Goal: Transaction & Acquisition: Book appointment/travel/reservation

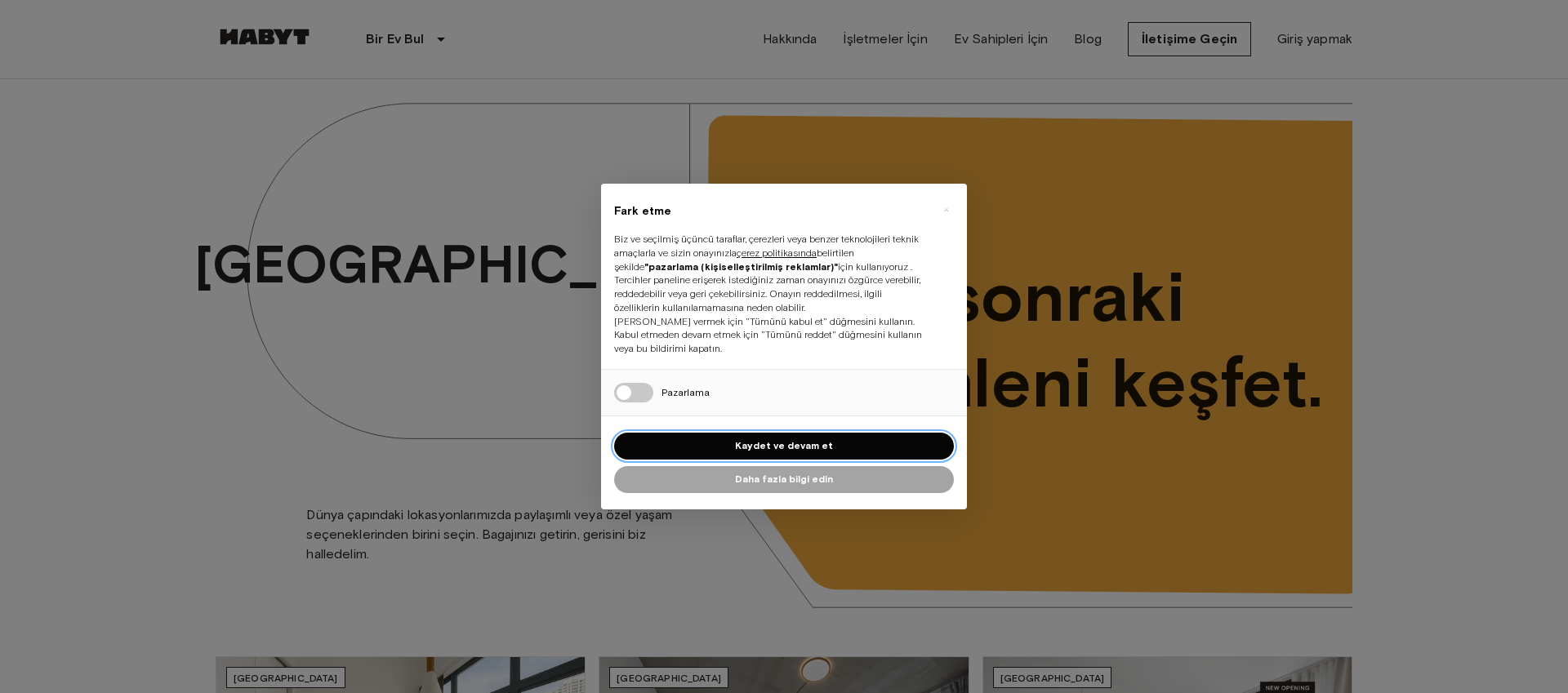
click at [837, 441] on button "Kaydet ve devam et" at bounding box center [783, 445] width 340 height 27
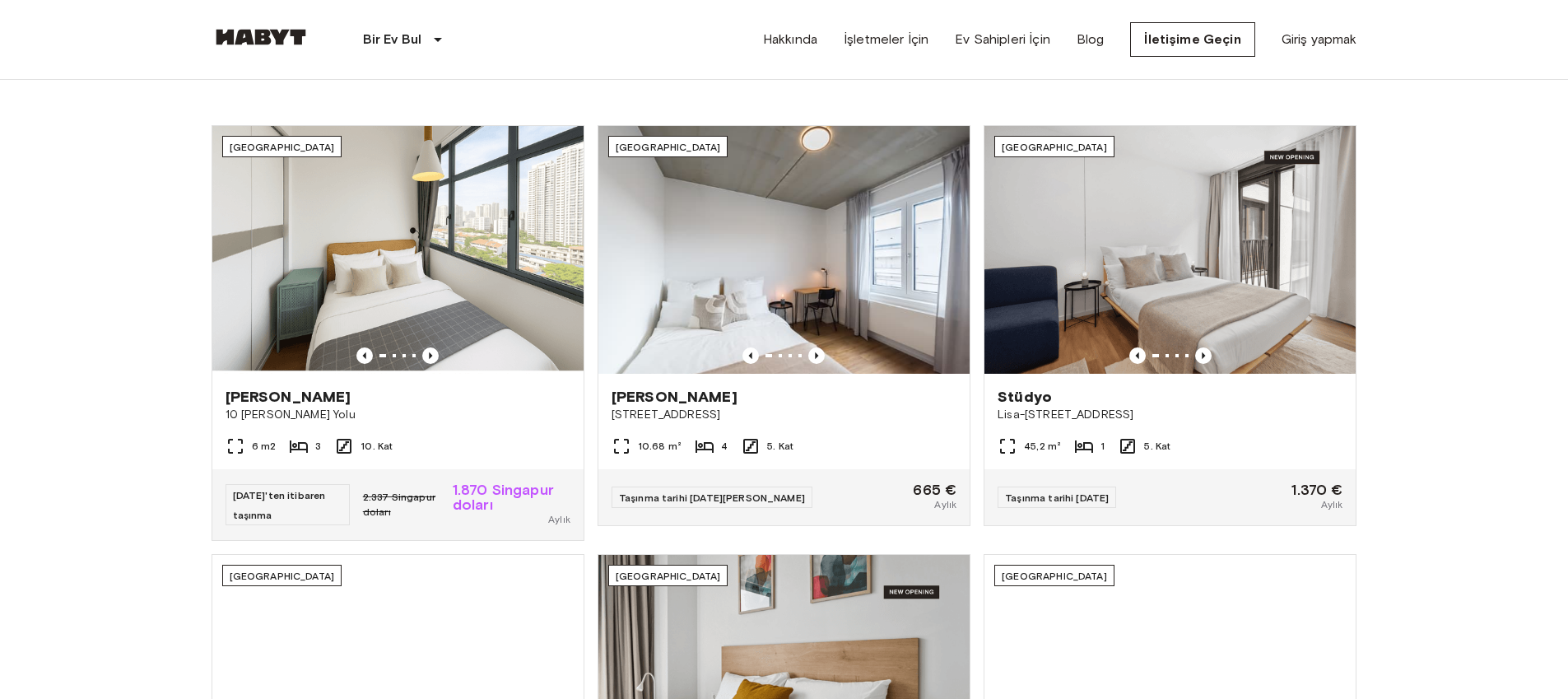
scroll to position [541, 0]
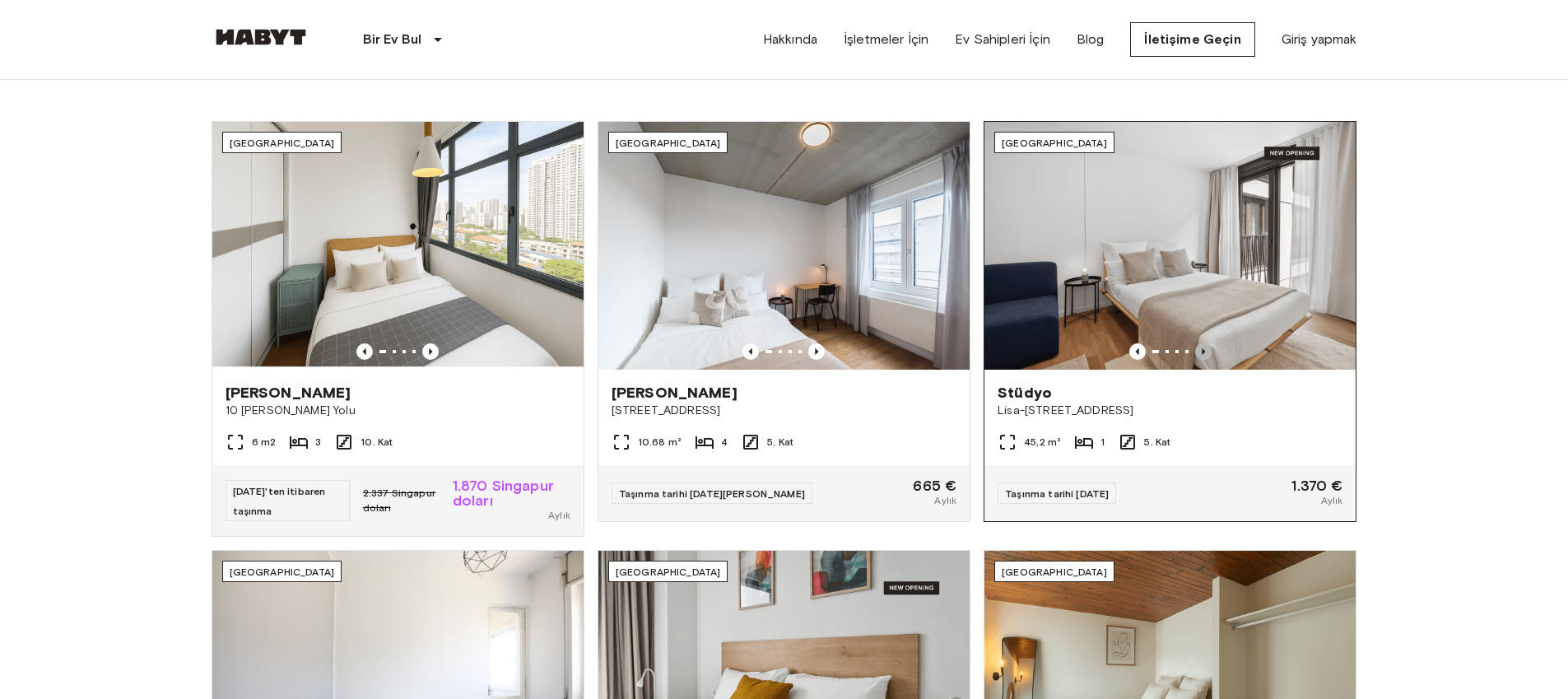
click at [1208, 349] on icon "Önceki görüntü" at bounding box center [1204, 351] width 17 height 17
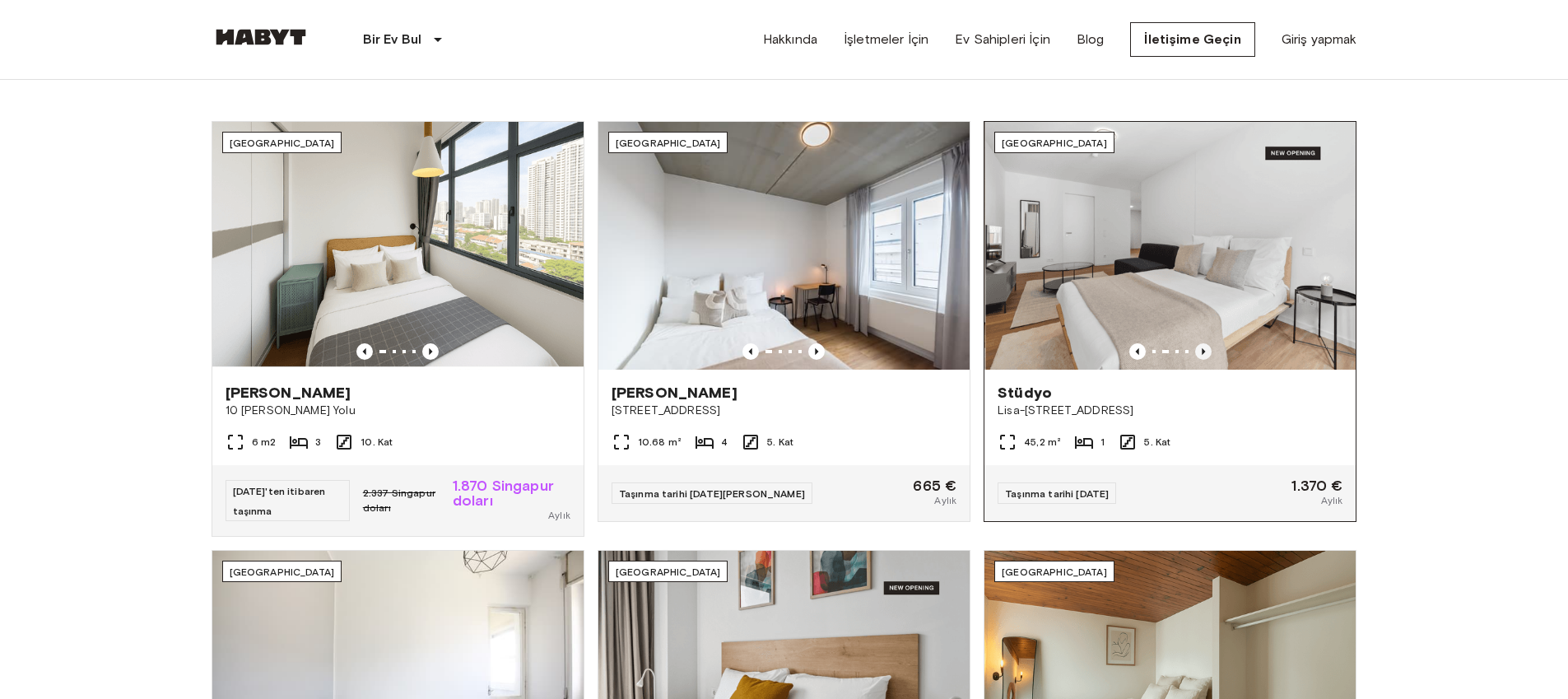
click at [1208, 349] on icon "Önceki görüntü" at bounding box center [1204, 351] width 17 height 17
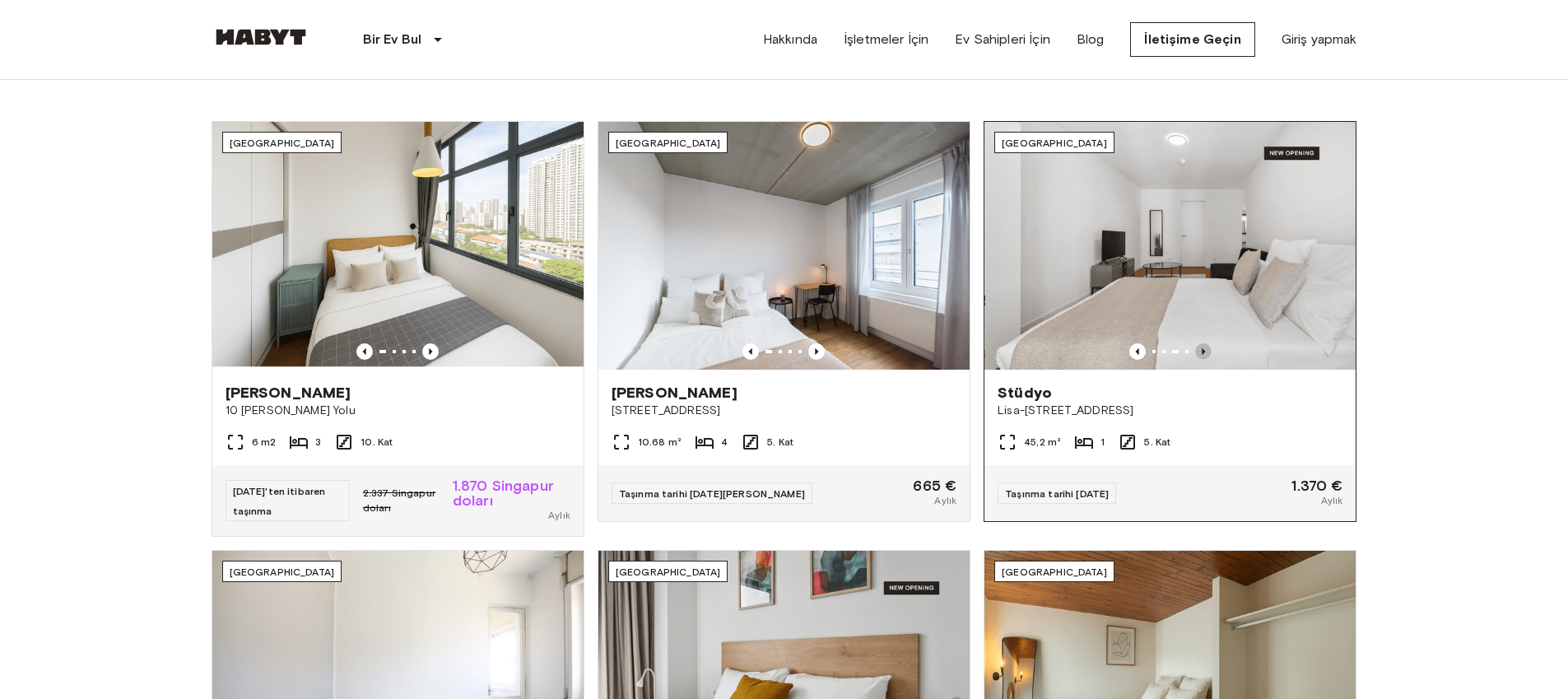
click at [1208, 349] on icon "Önceki görüntü" at bounding box center [1204, 351] width 17 height 17
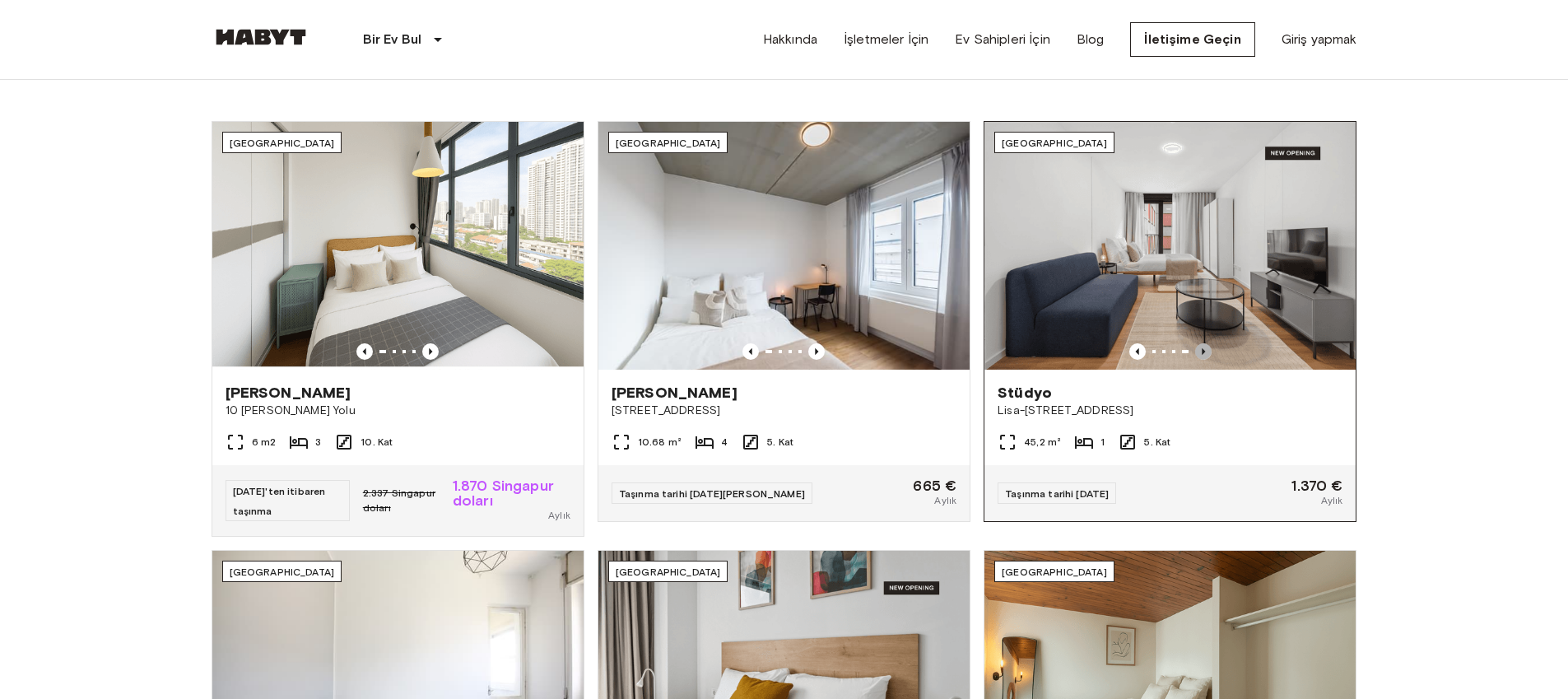
click at [1208, 349] on icon "Önceki görüntü" at bounding box center [1204, 351] width 17 height 17
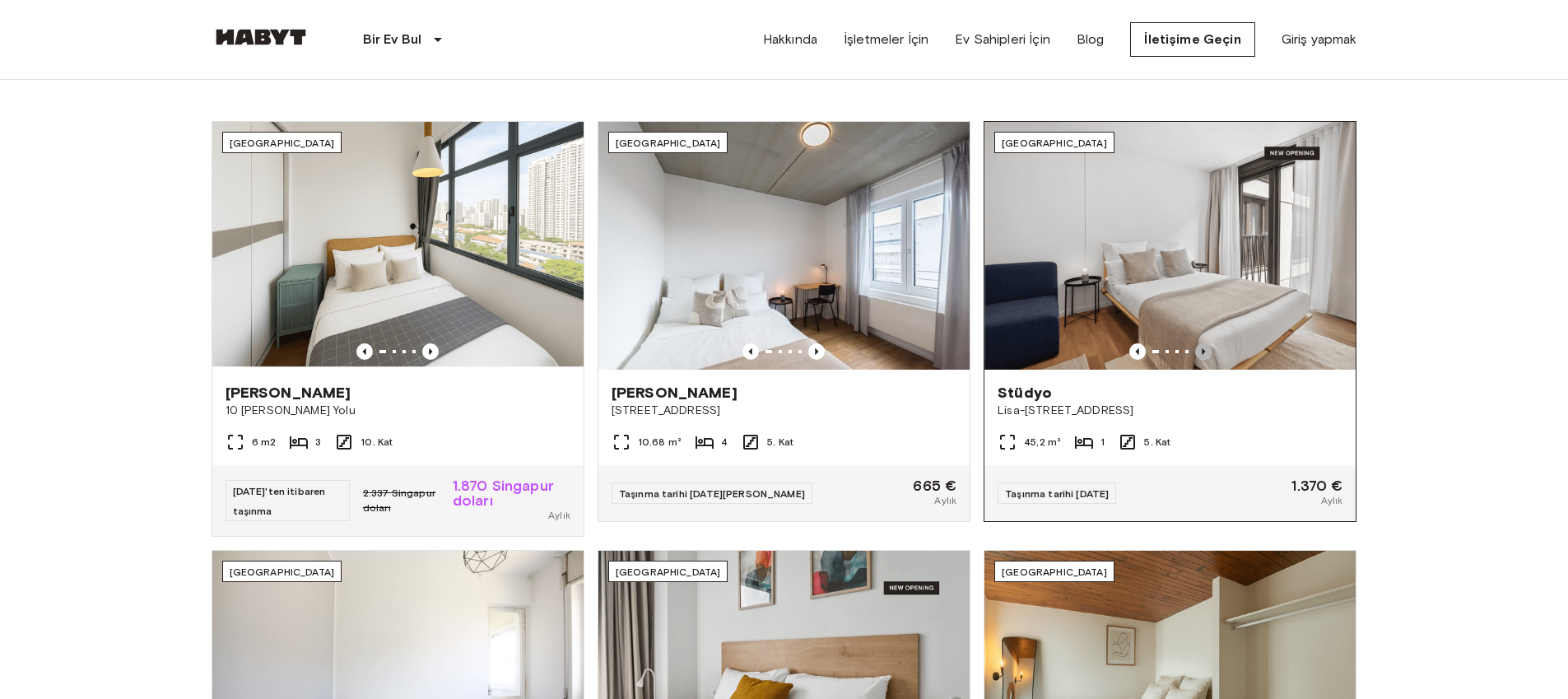
click at [1208, 349] on icon "Önceki görüntü" at bounding box center [1204, 351] width 17 height 17
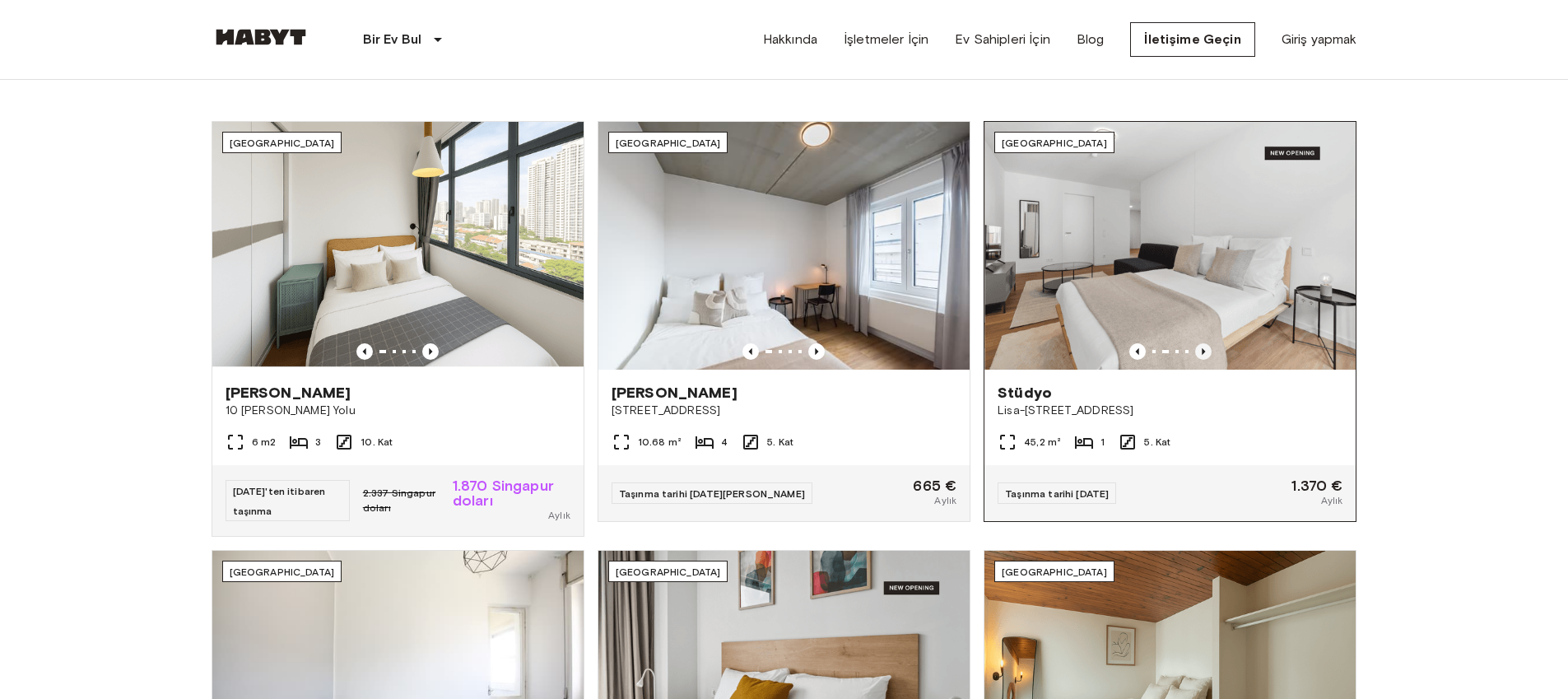
click at [1208, 349] on icon "Önceki görüntü" at bounding box center [1204, 351] width 17 height 17
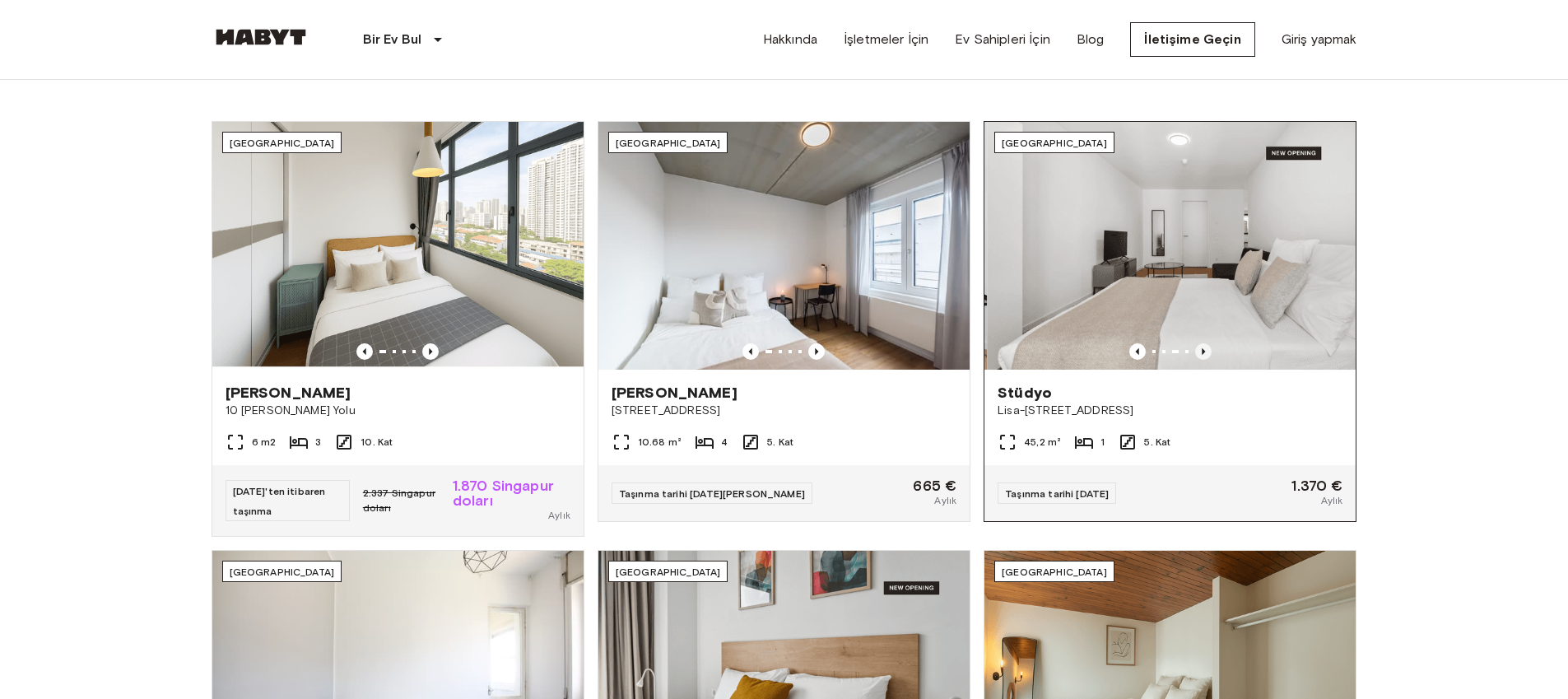
click at [1208, 349] on icon "Önceki görüntü" at bounding box center [1204, 351] width 17 height 17
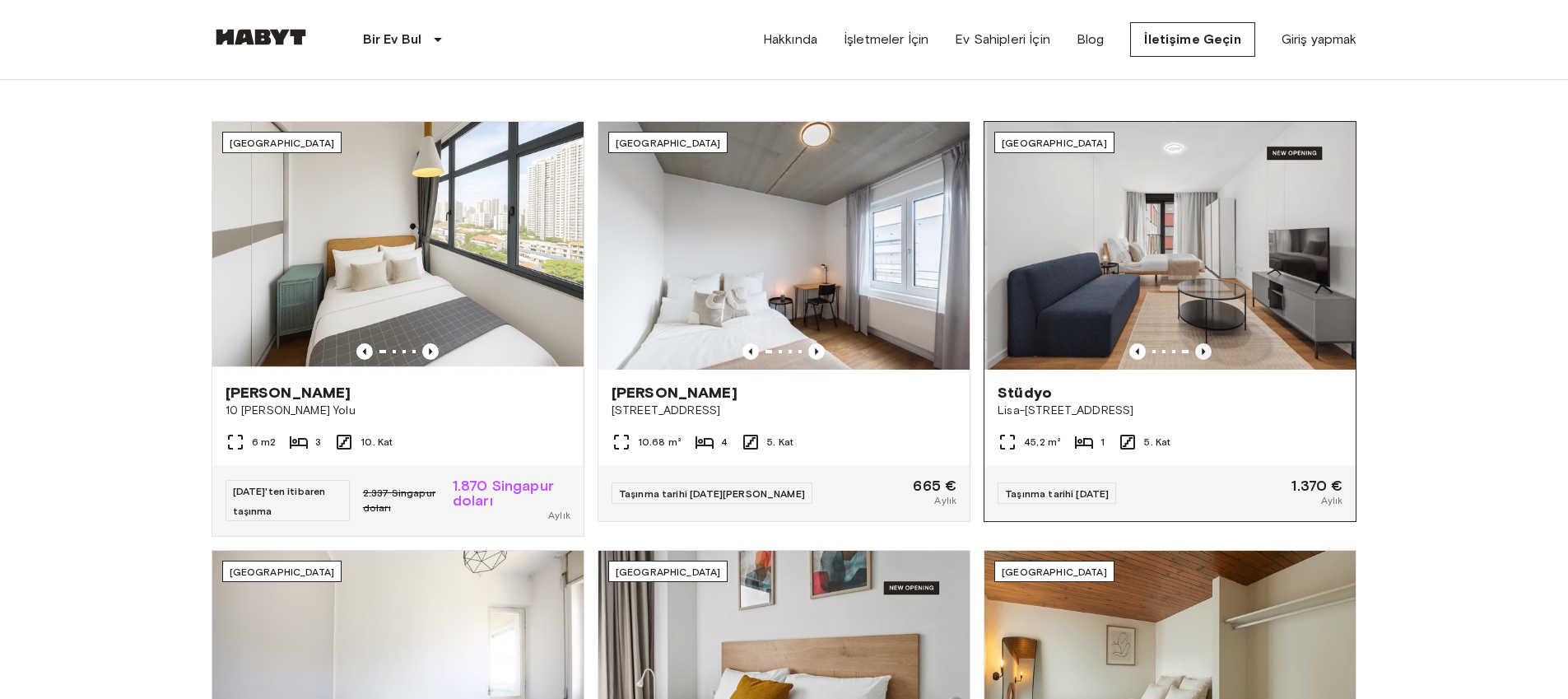
click at [1208, 349] on icon "Önceki görüntü" at bounding box center [1204, 351] width 17 height 17
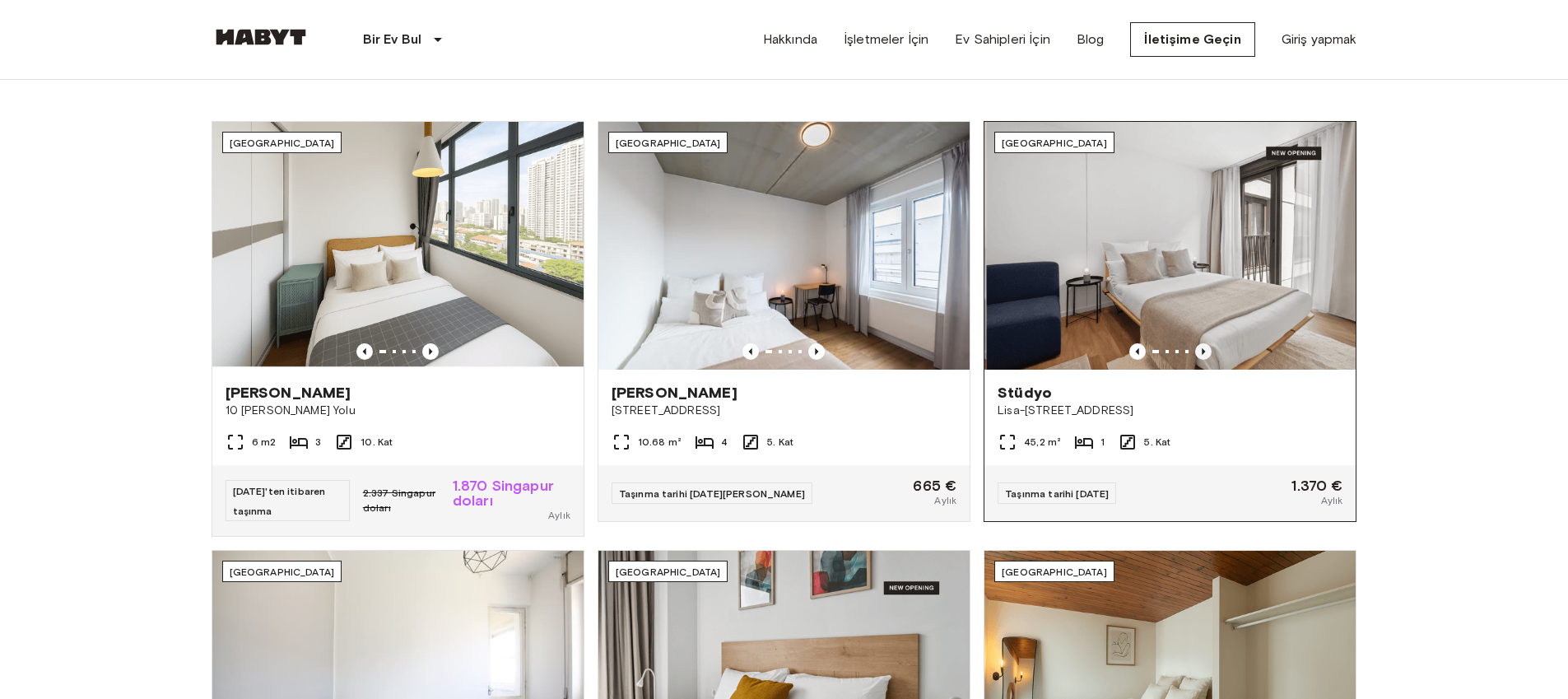
click at [1208, 349] on icon "Önceki görüntü" at bounding box center [1204, 351] width 17 height 17
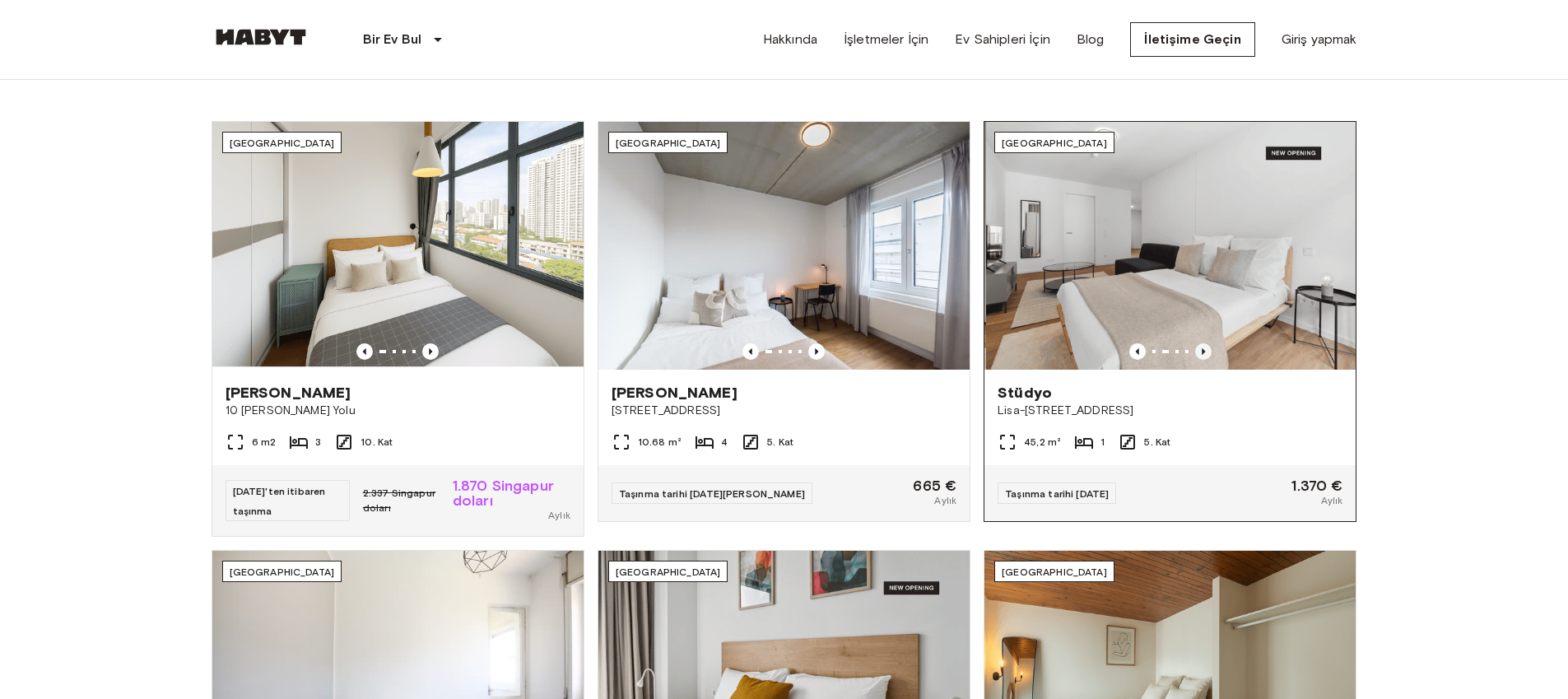
click at [1208, 349] on icon "Önceki görüntü" at bounding box center [1204, 351] width 17 height 17
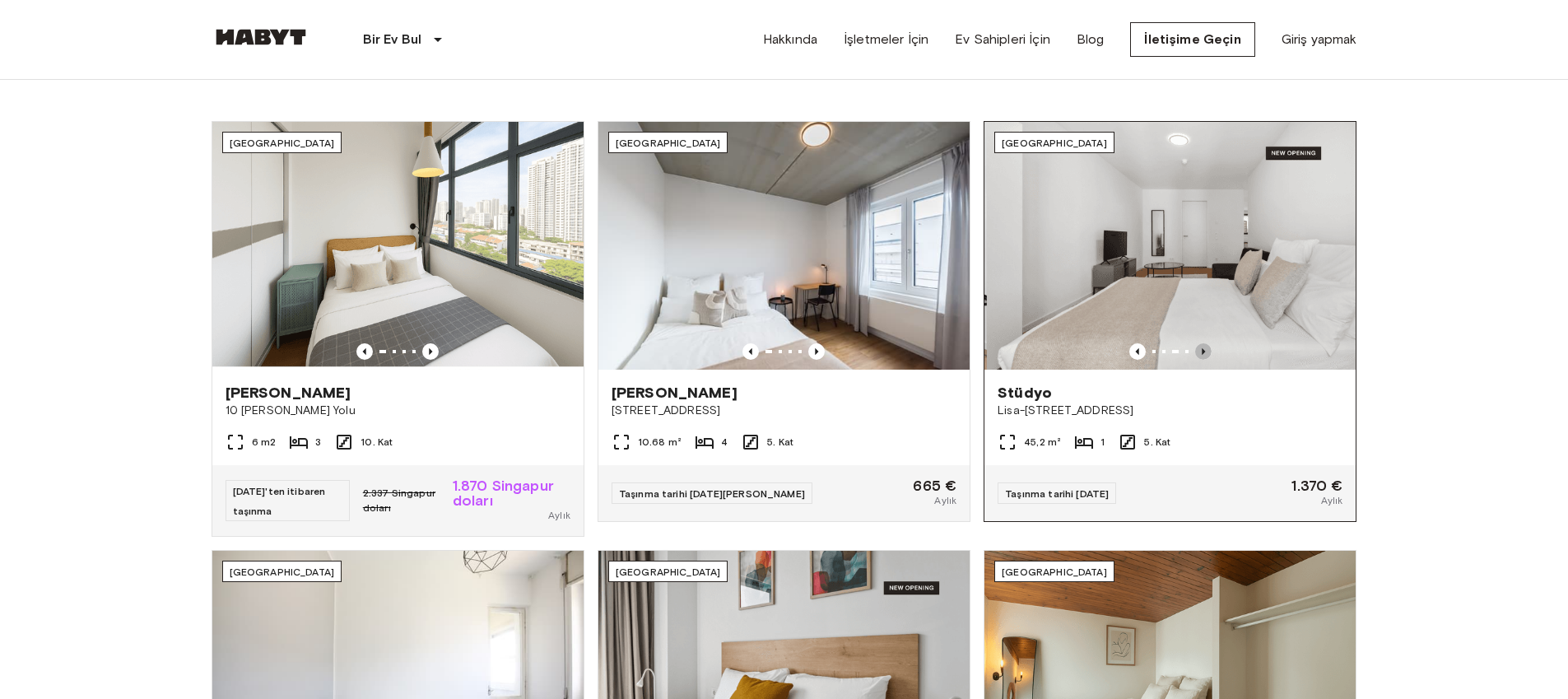
click at [1208, 349] on icon "Önceki görüntü" at bounding box center [1204, 351] width 17 height 17
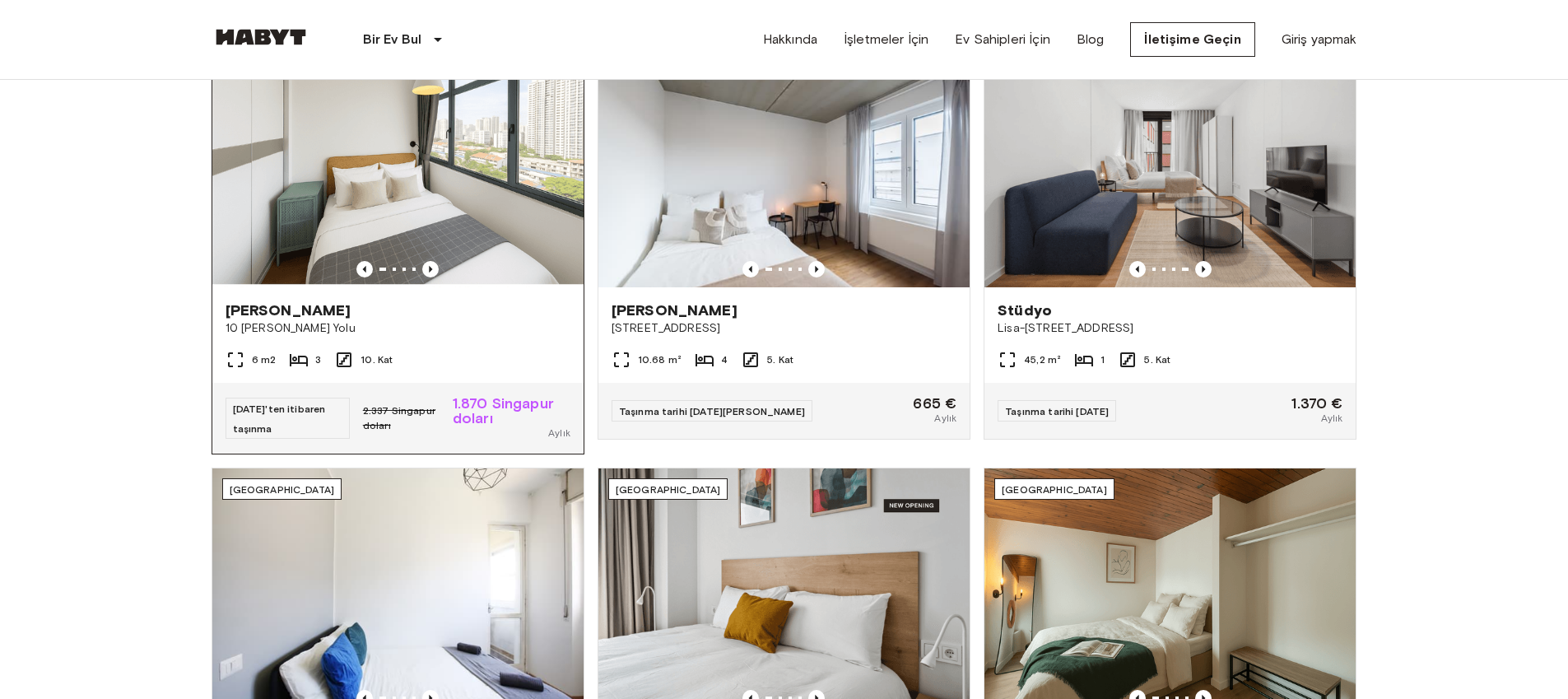
scroll to position [621, 0]
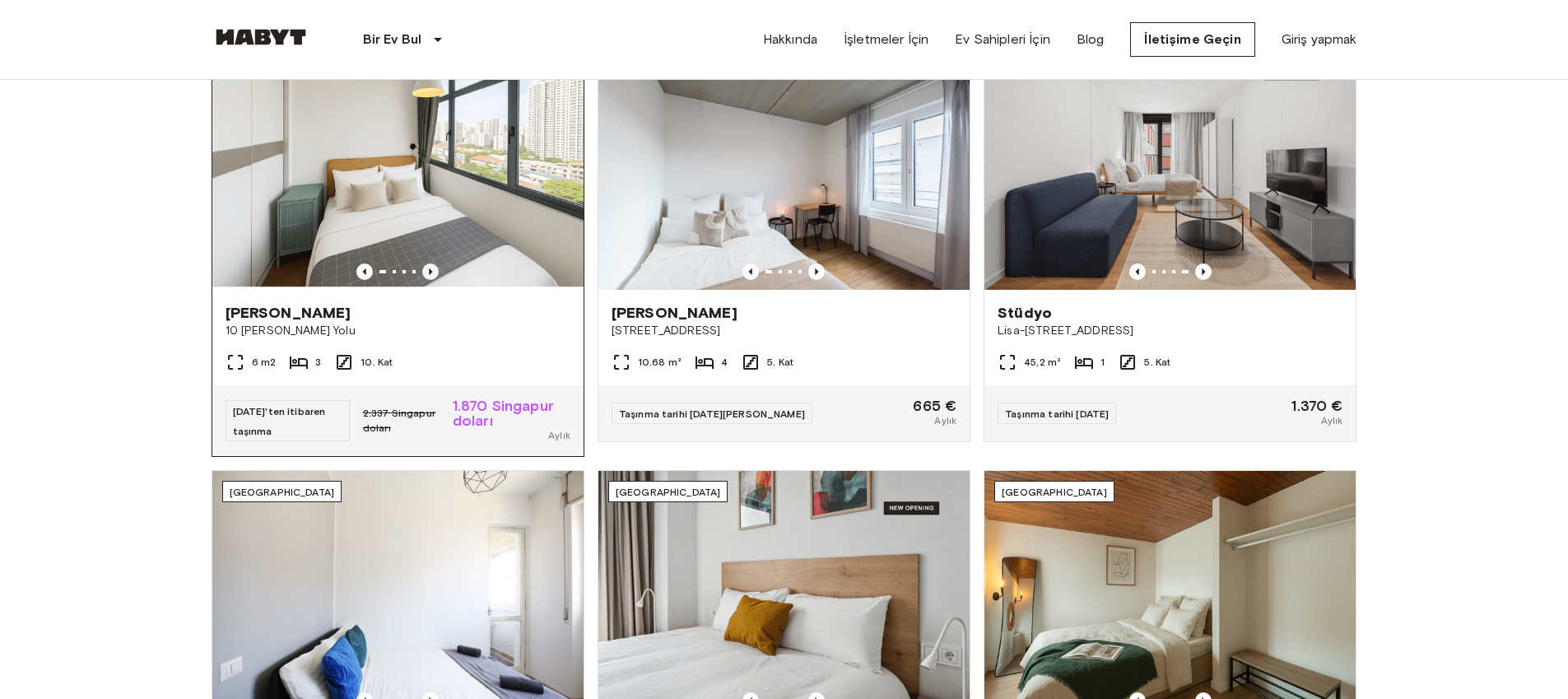
click at [431, 270] on icon "Önceki görüntü" at bounding box center [430, 271] width 17 height 17
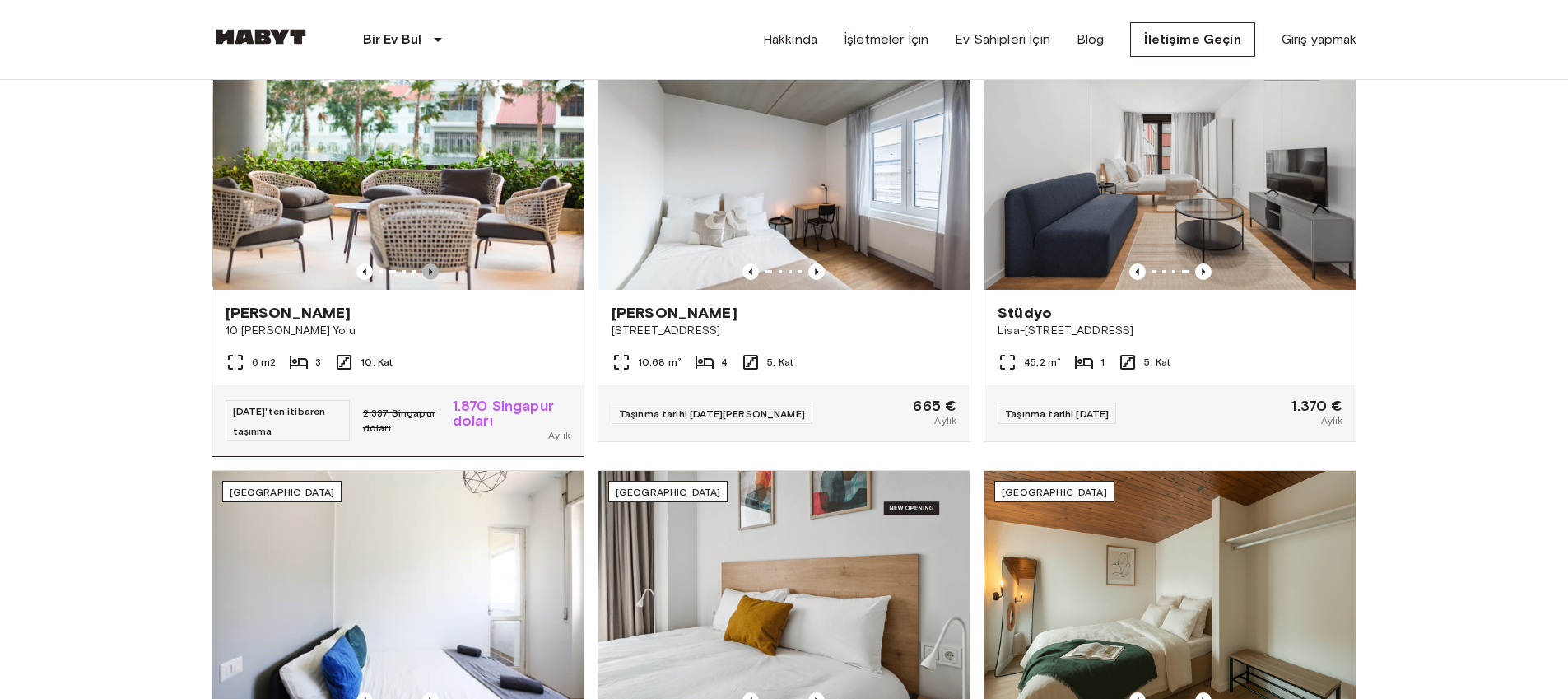
click at [431, 270] on icon "Önceki görüntü" at bounding box center [430, 271] width 3 height 7
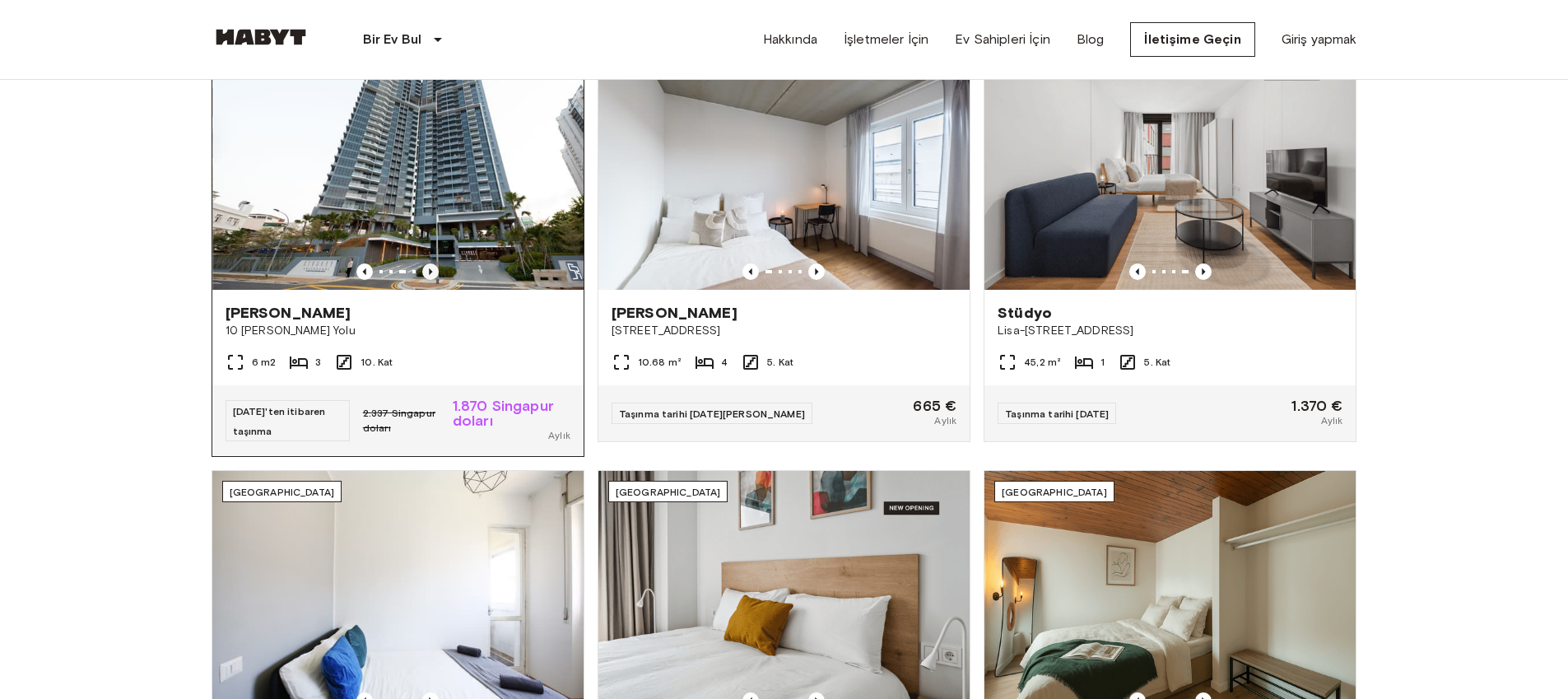
click at [431, 270] on icon "Önceki görüntü" at bounding box center [430, 271] width 3 height 7
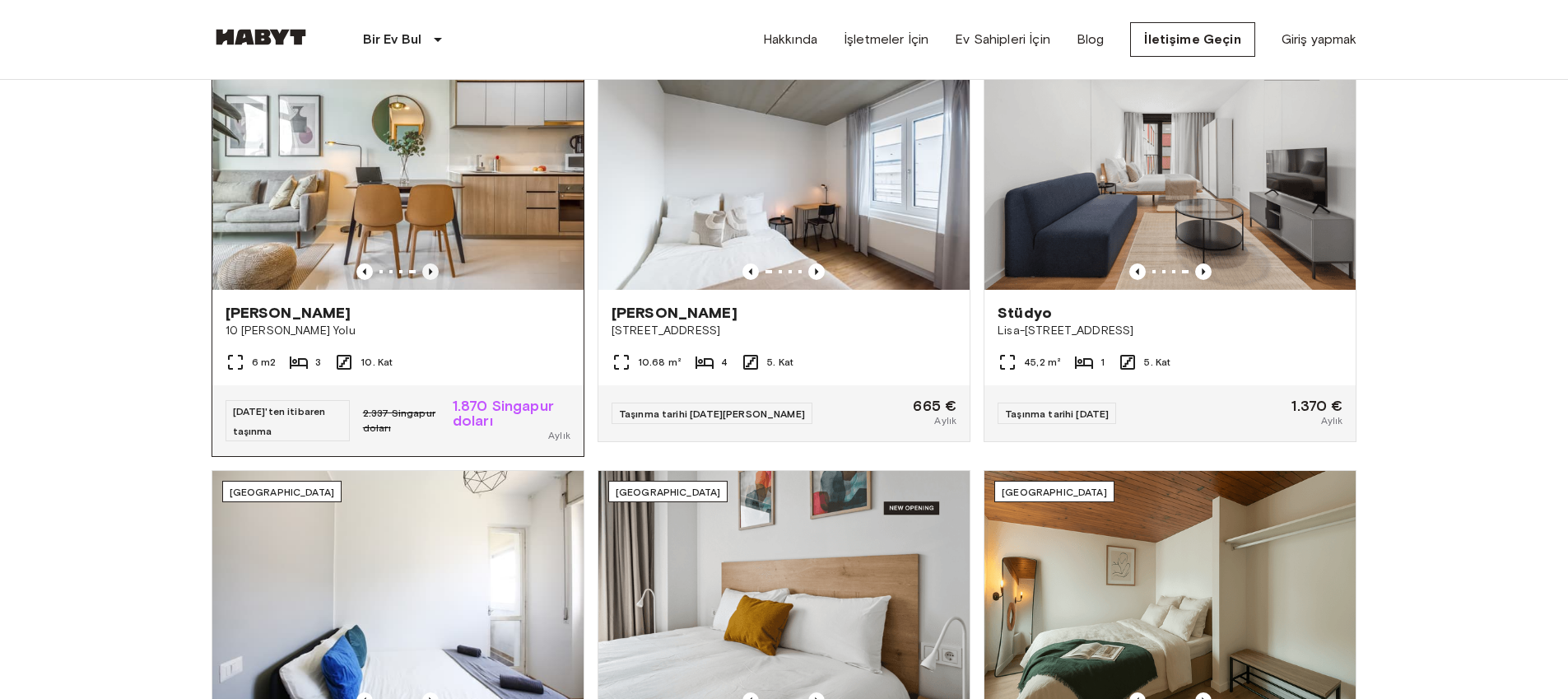
click at [431, 270] on icon "Önceki görüntü" at bounding box center [430, 271] width 3 height 7
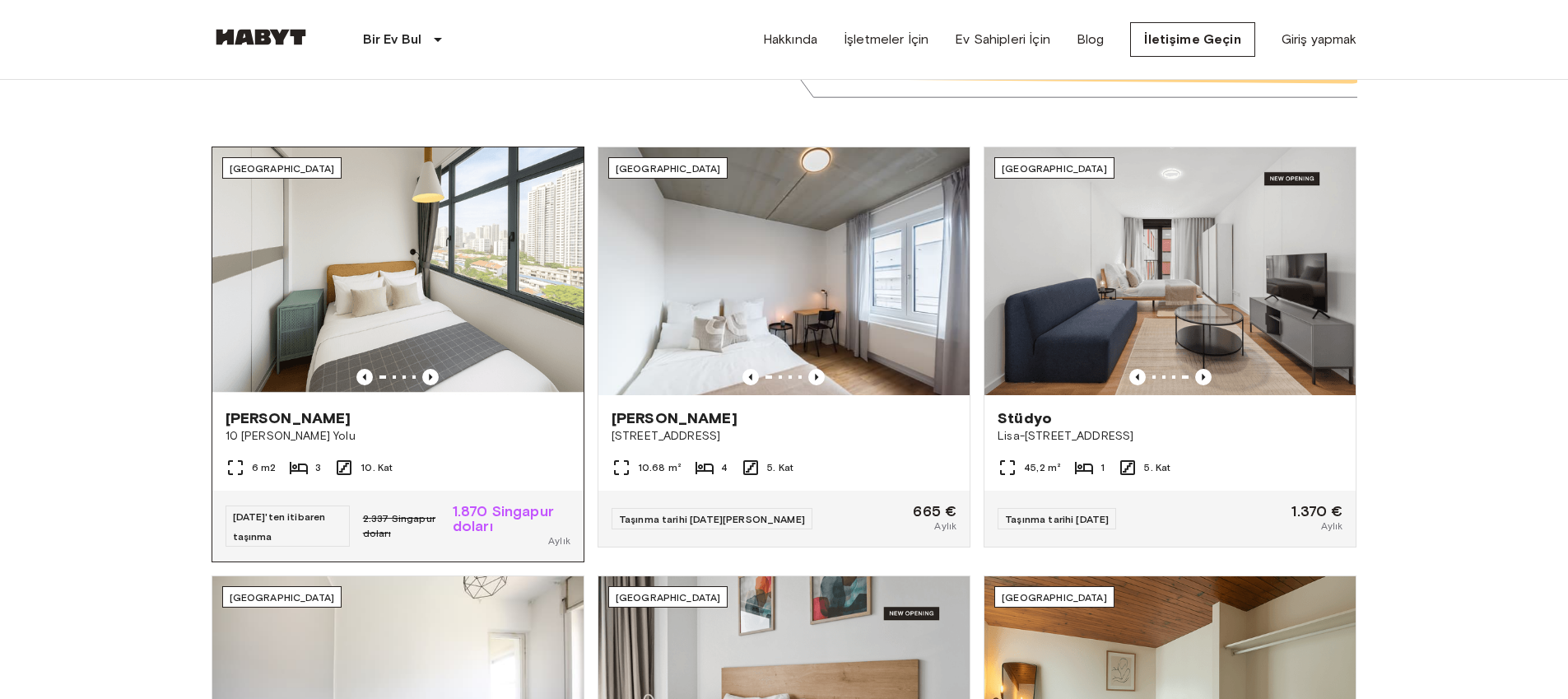
scroll to position [507, 0]
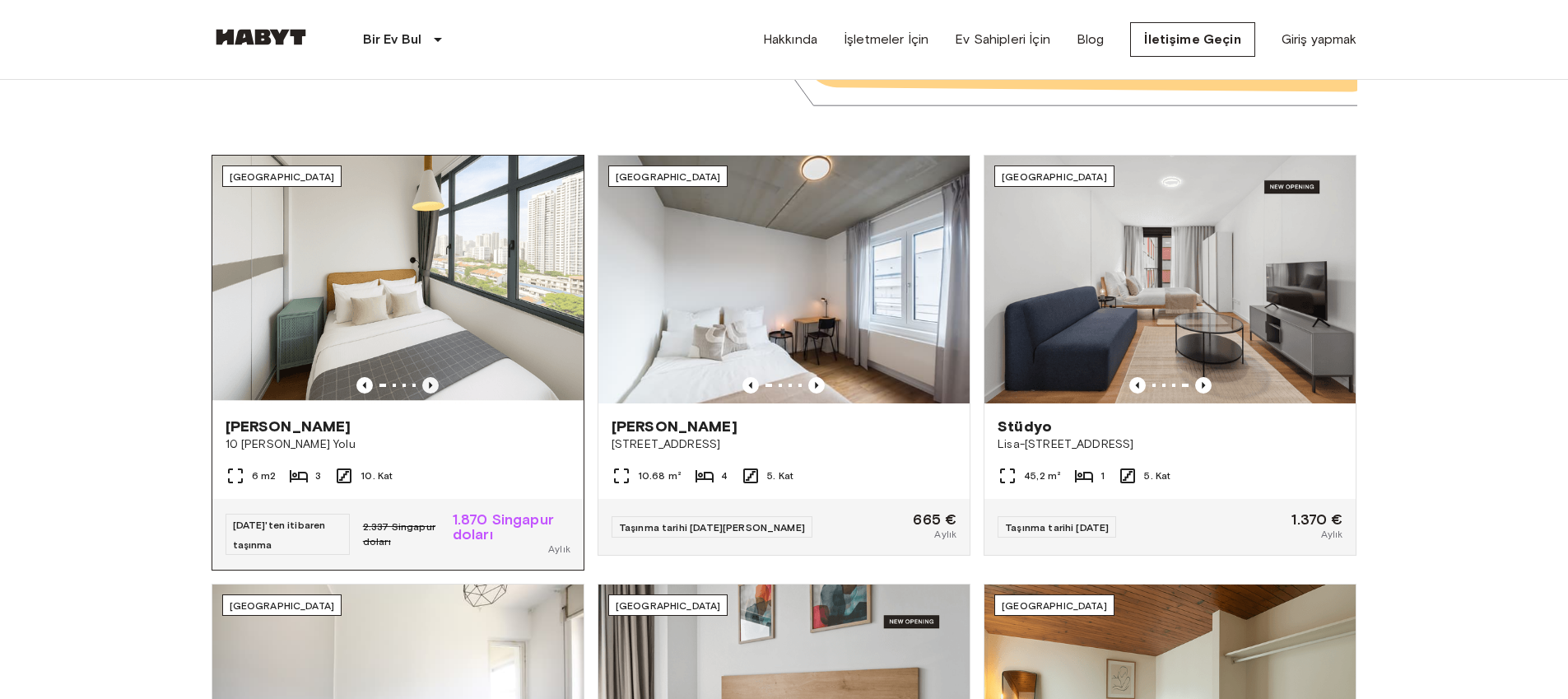
click at [427, 382] on icon "Önceki görüntü" at bounding box center [430, 385] width 17 height 17
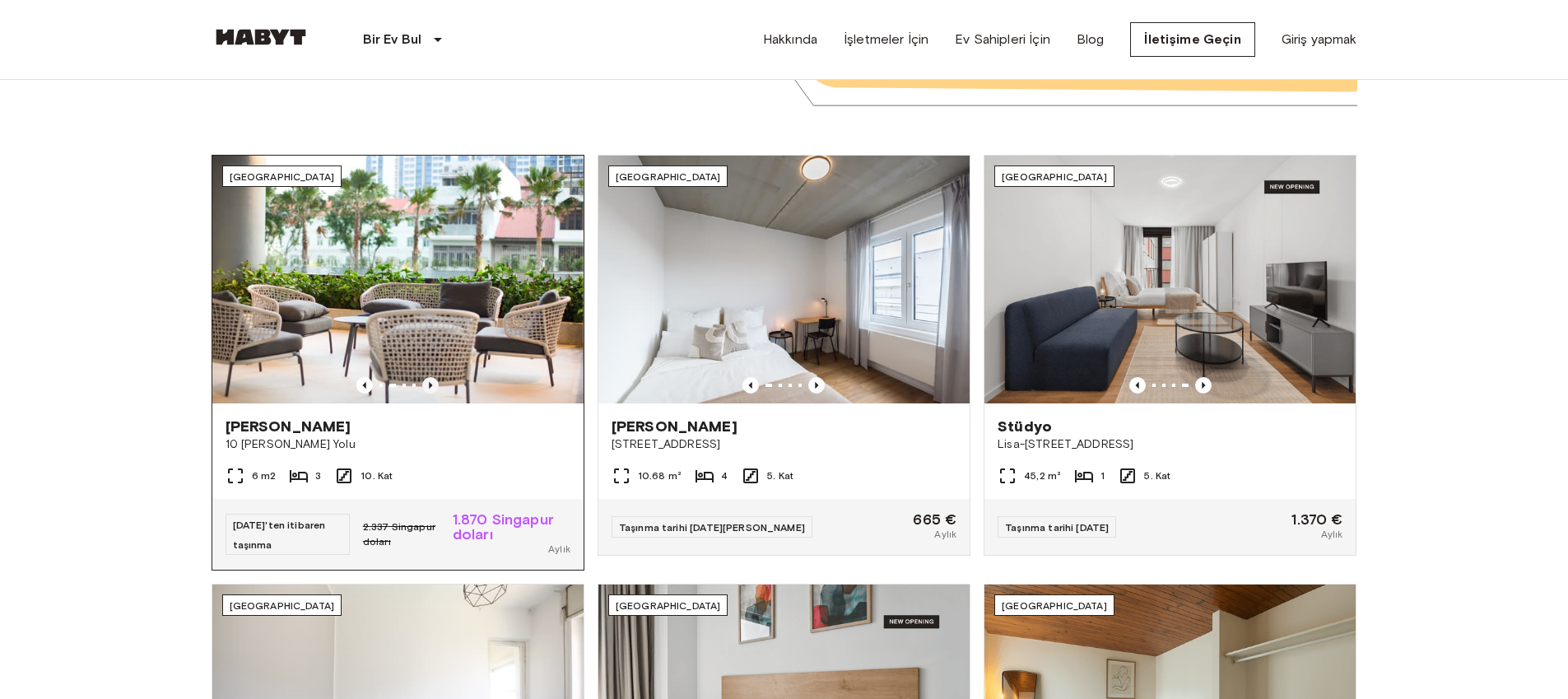
click at [427, 382] on icon "Önceki görüntü" at bounding box center [430, 385] width 17 height 17
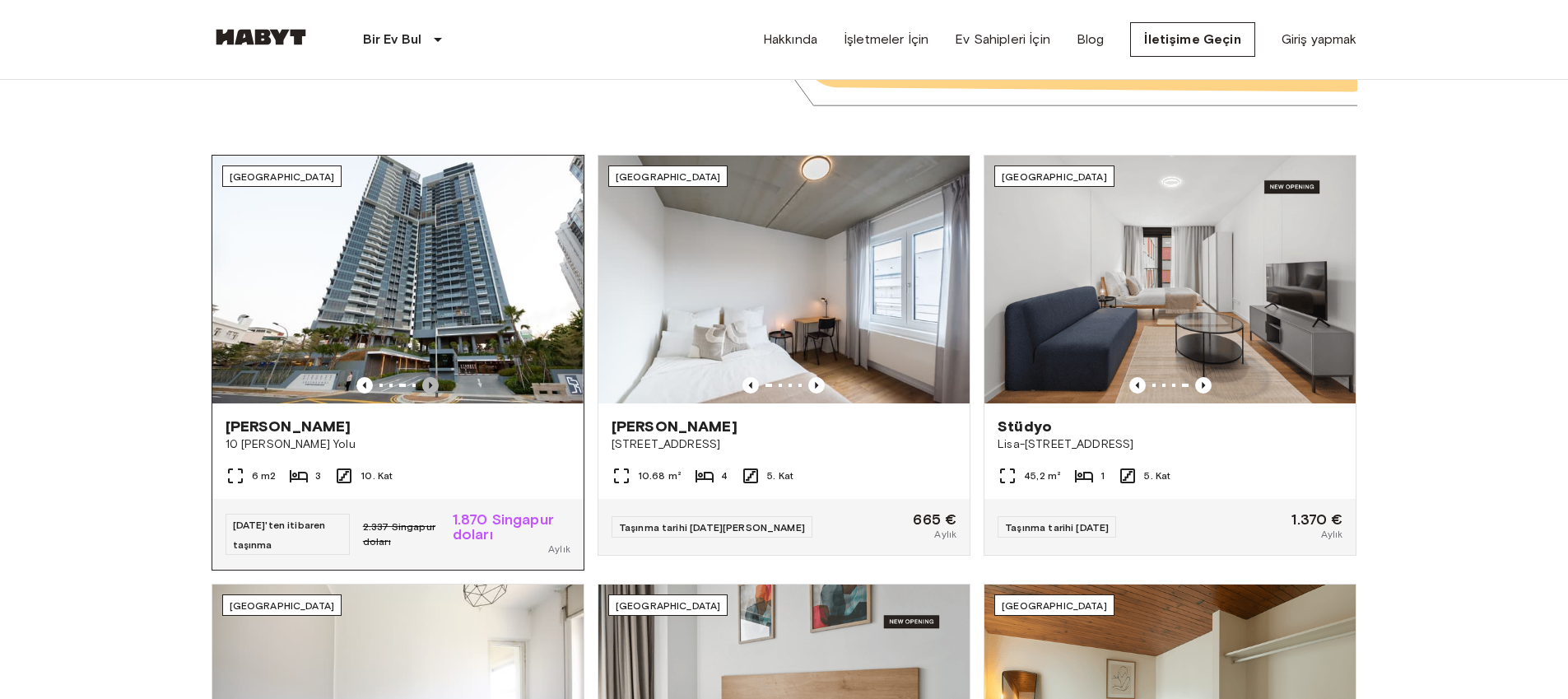
click at [427, 382] on icon "Önceki görüntü" at bounding box center [430, 385] width 17 height 17
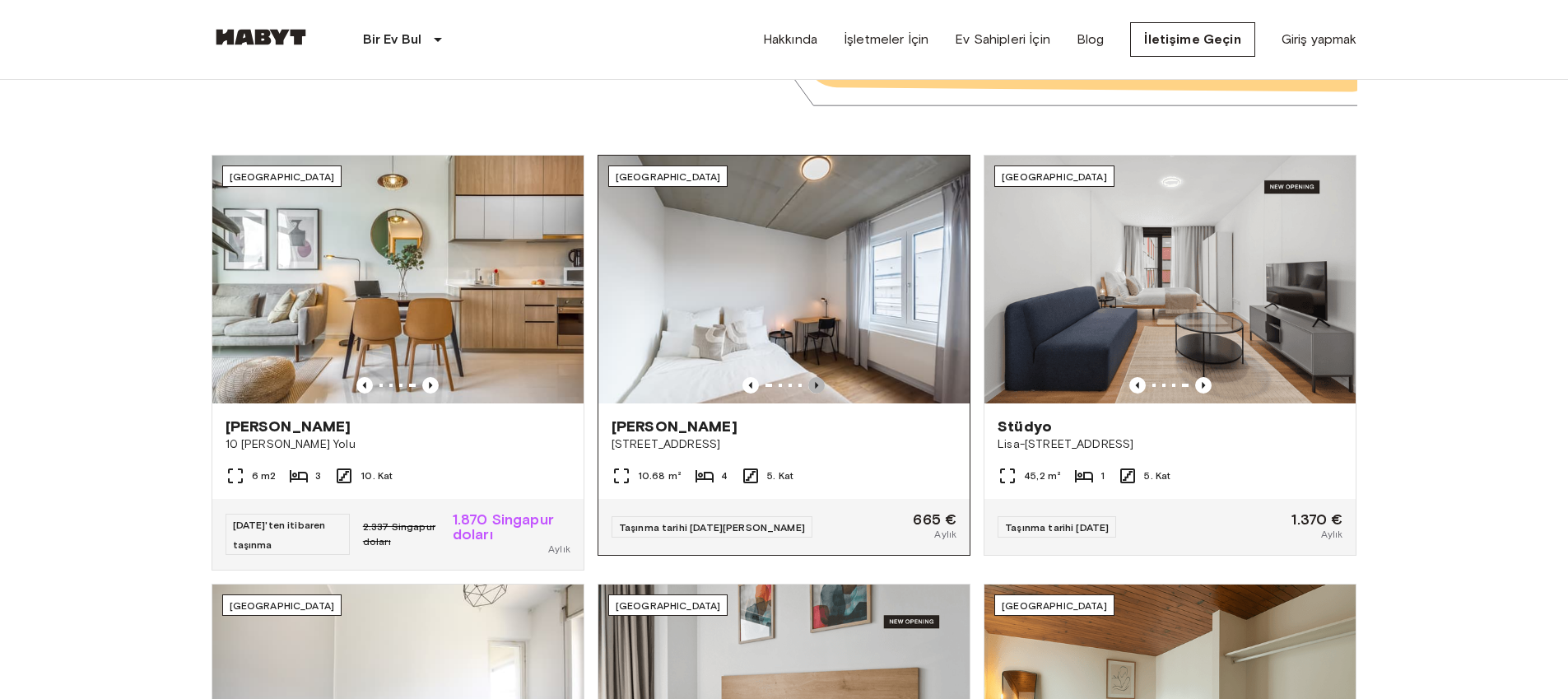
click at [816, 385] on icon "Önceki görüntü" at bounding box center [817, 385] width 3 height 7
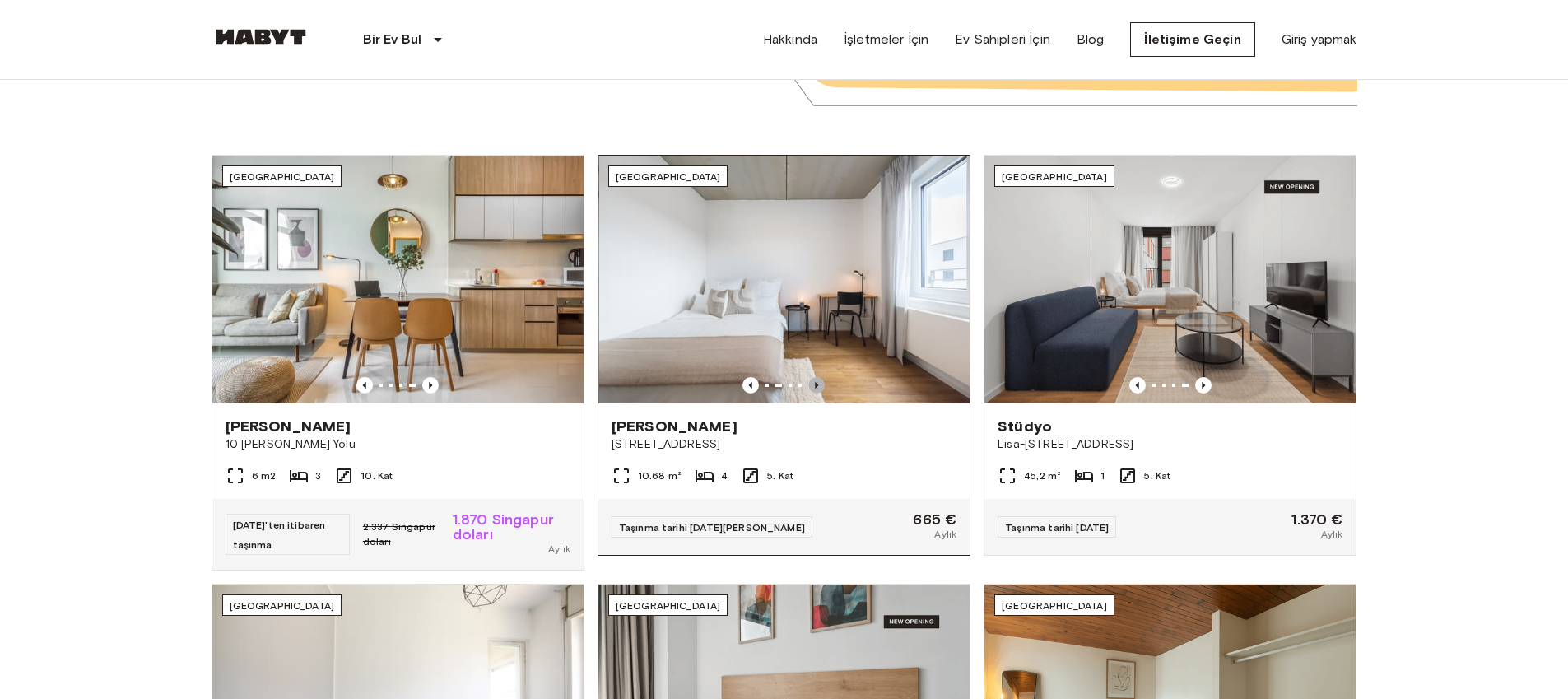
click at [816, 385] on icon "Önceki görüntü" at bounding box center [817, 385] width 3 height 7
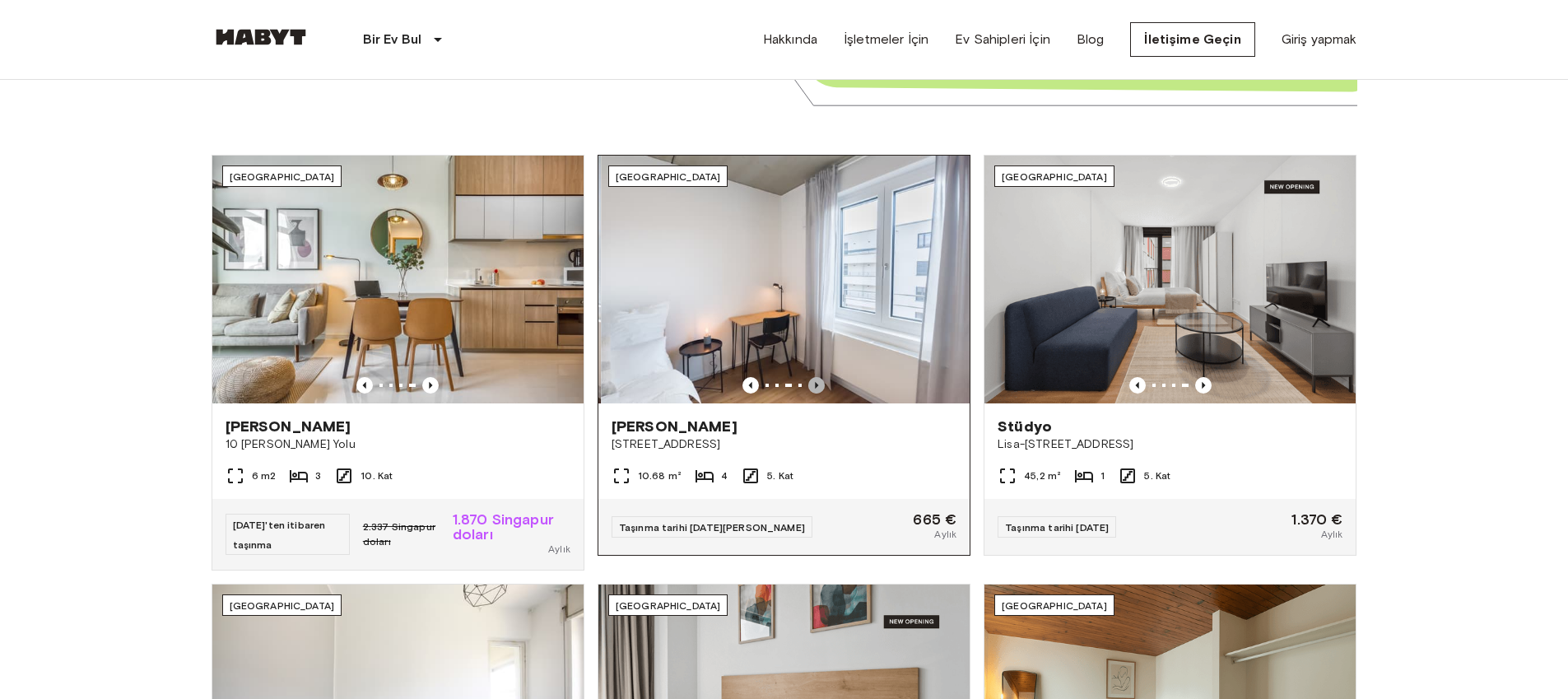
click at [816, 385] on icon "Önceki görüntü" at bounding box center [817, 385] width 3 height 7
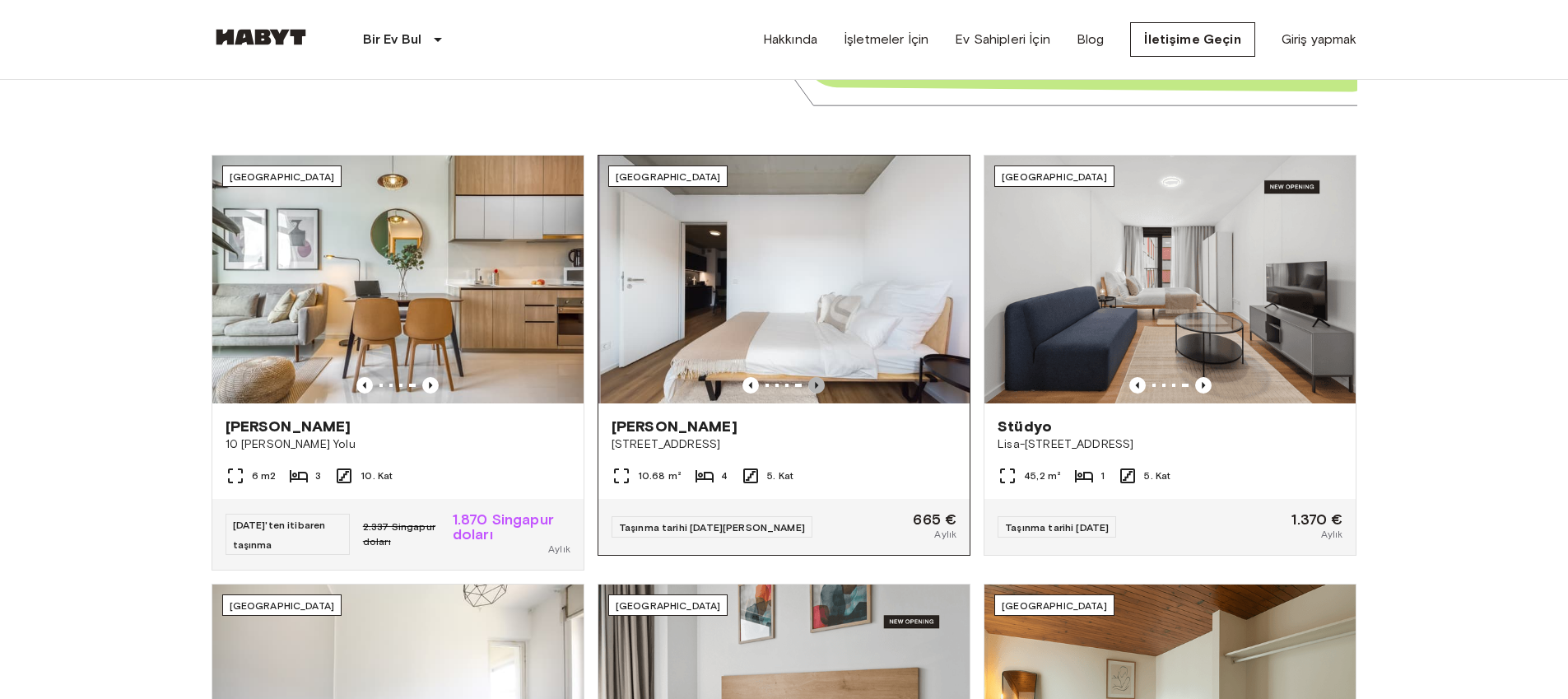
click at [816, 385] on icon "Önceki görüntü" at bounding box center [817, 385] width 3 height 7
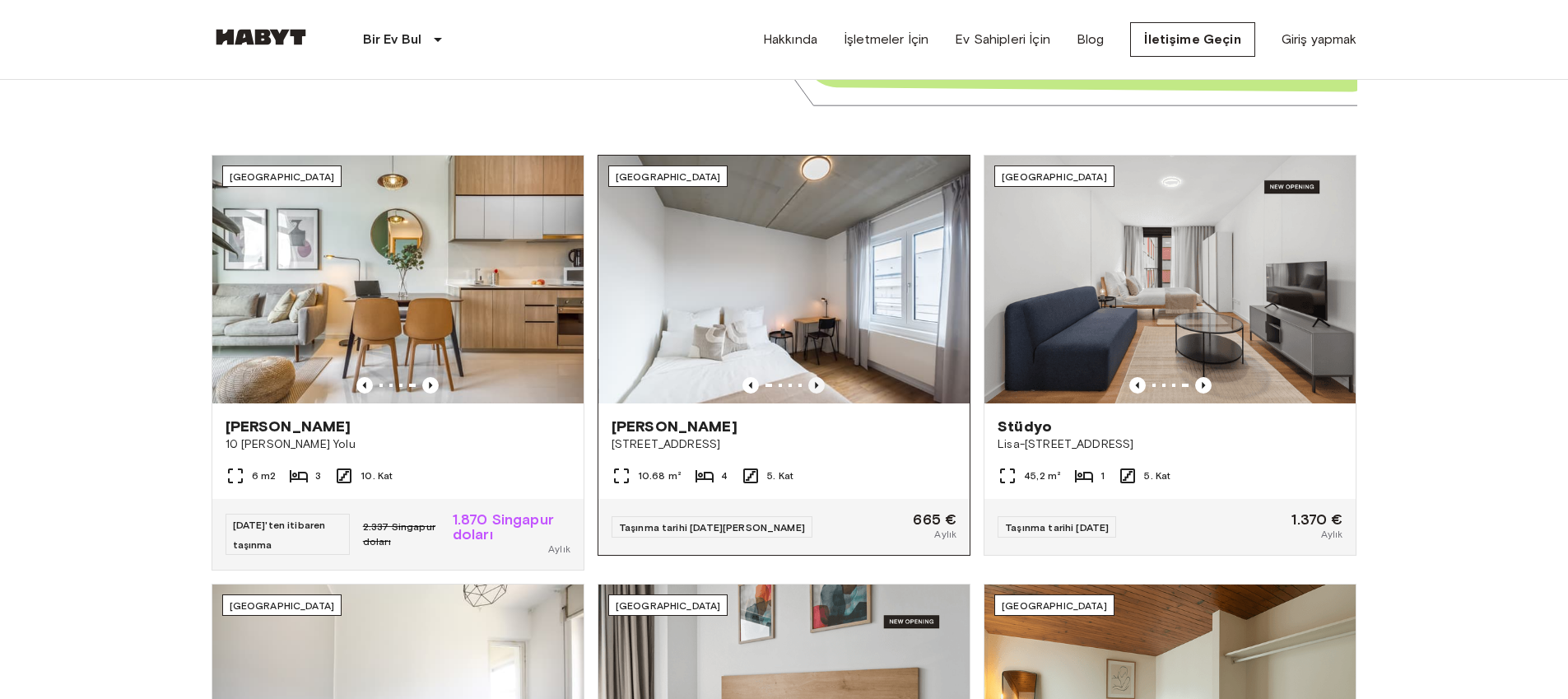
click at [816, 385] on icon "Önceki görüntü" at bounding box center [817, 385] width 3 height 7
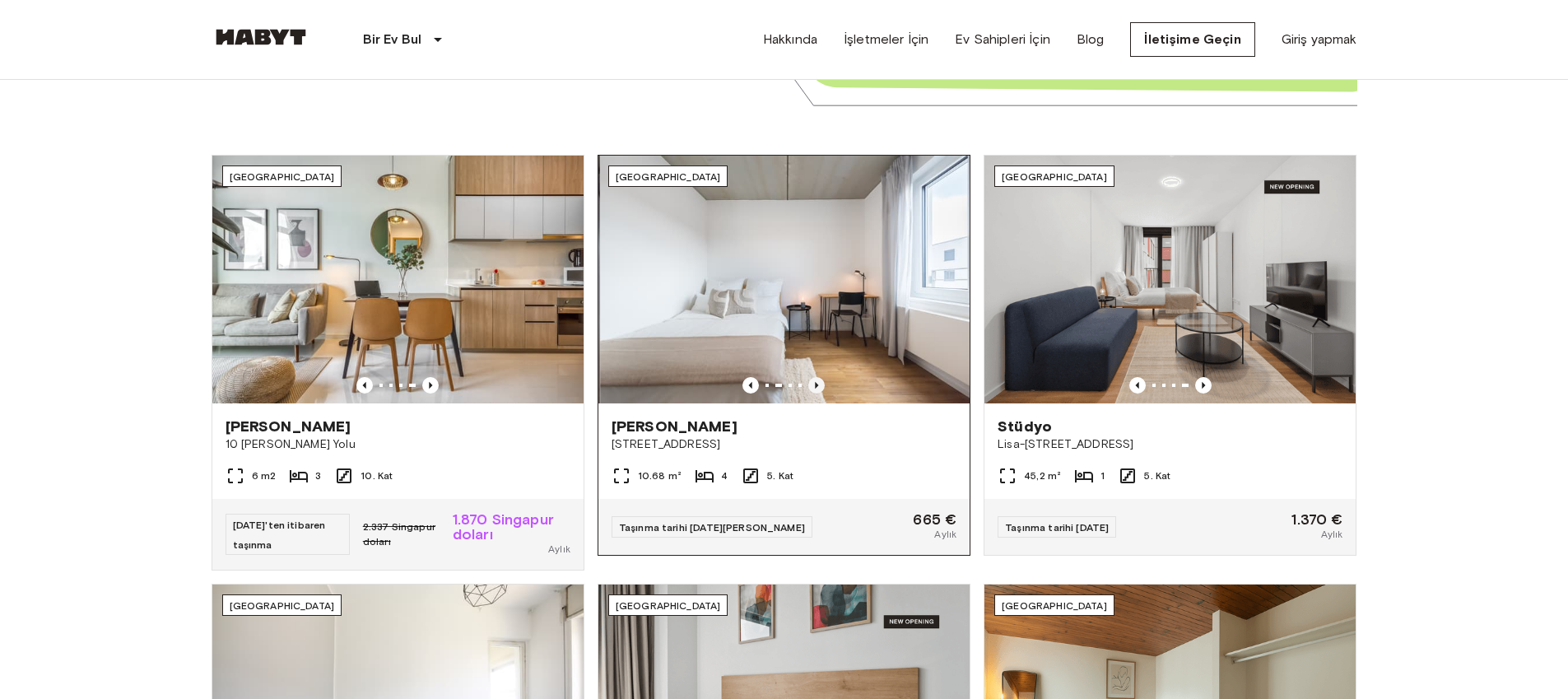
click at [816, 385] on icon "Önceki görüntü" at bounding box center [817, 385] width 3 height 7
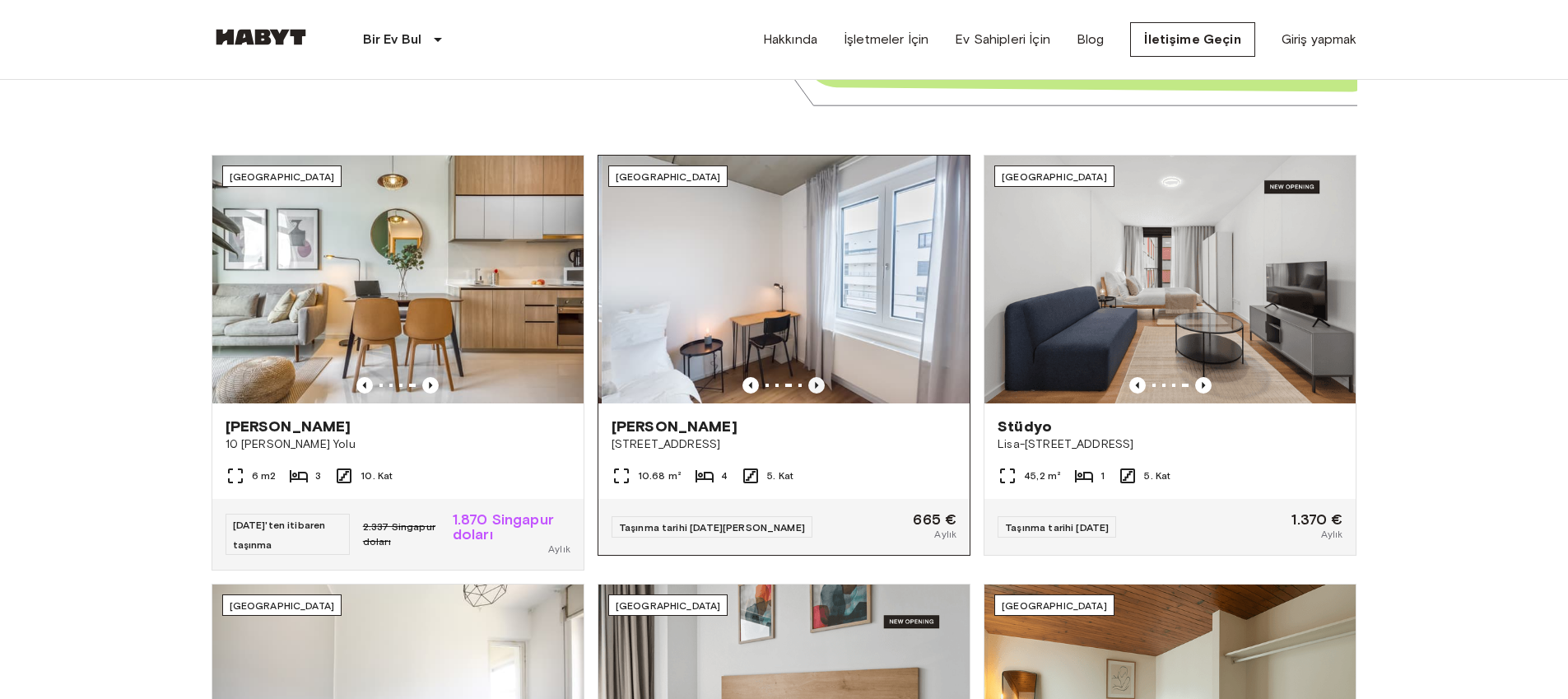
click at [816, 385] on icon "Önceki görüntü" at bounding box center [817, 385] width 3 height 7
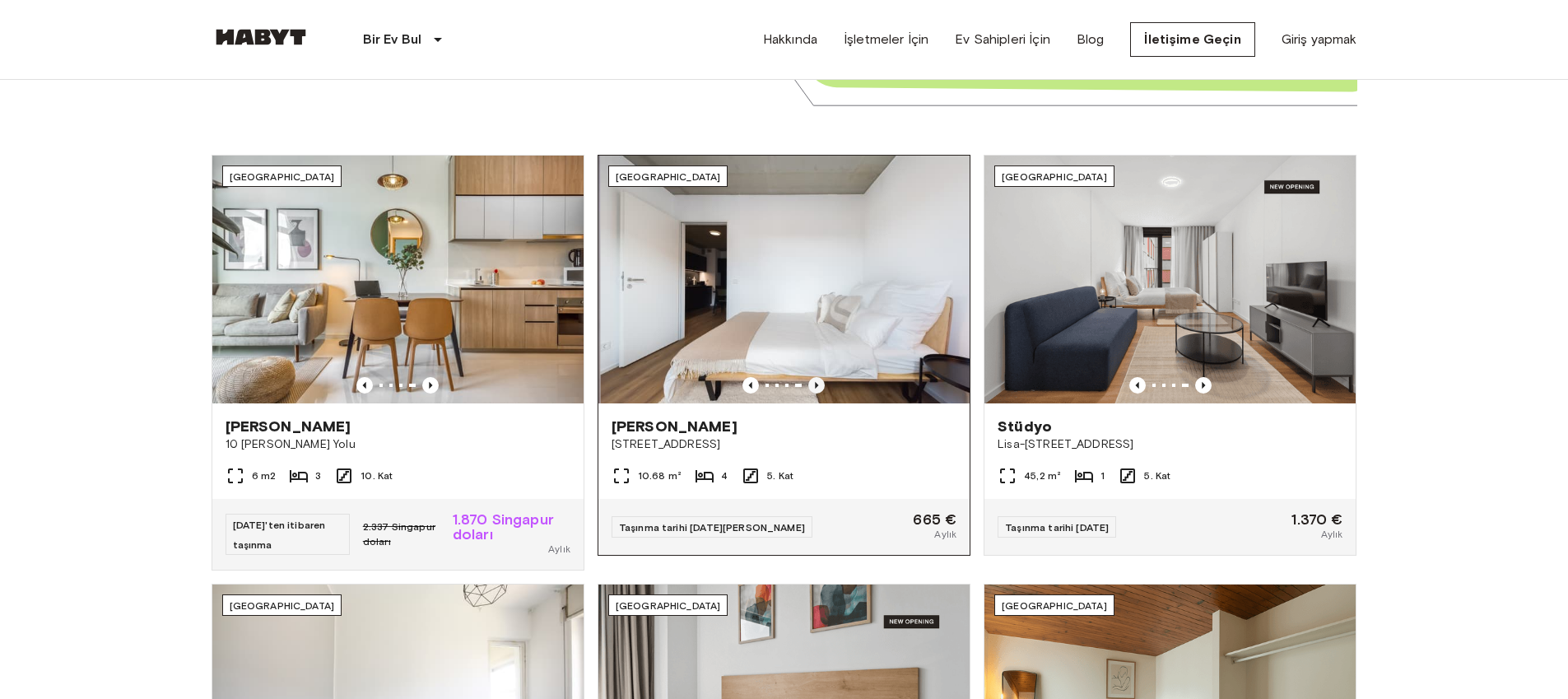
click at [816, 385] on icon "Önceki görüntü" at bounding box center [817, 385] width 3 height 7
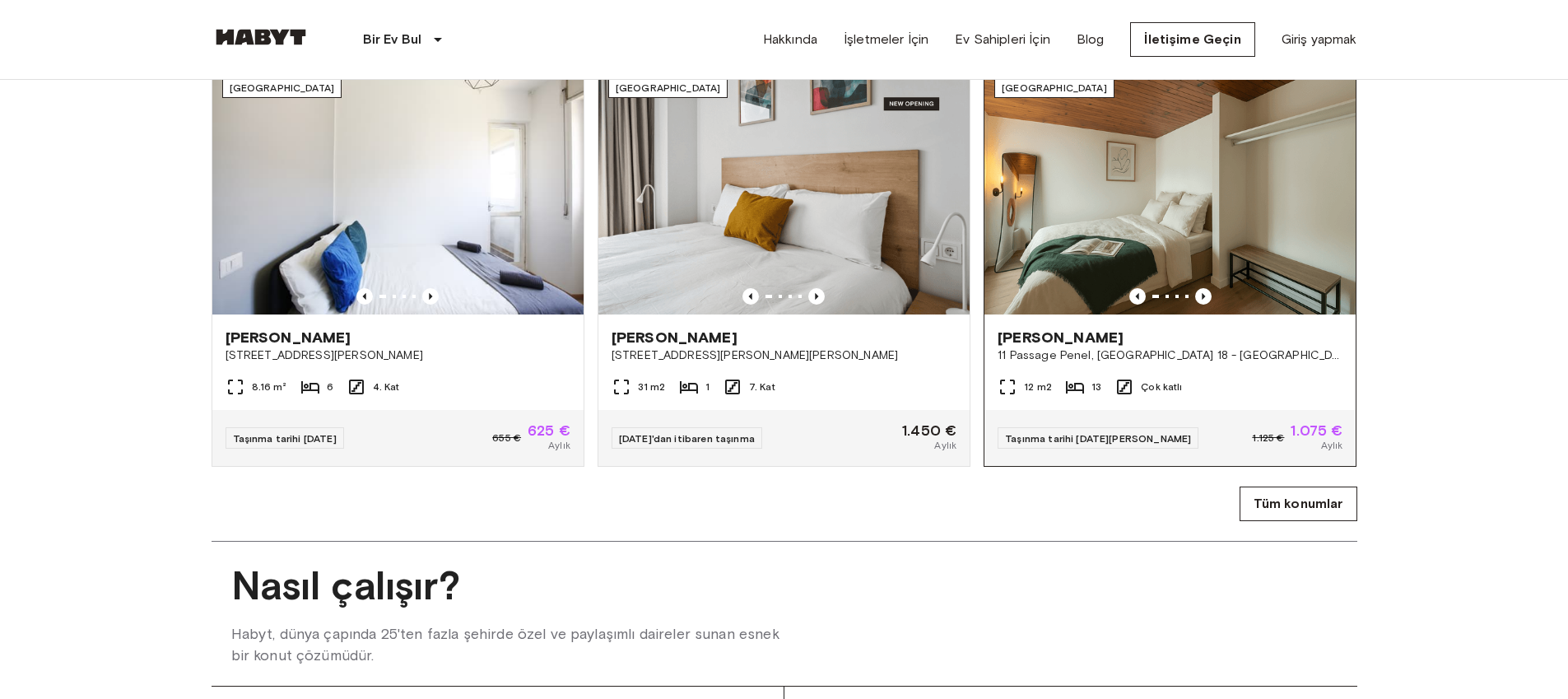
scroll to position [1021, 0]
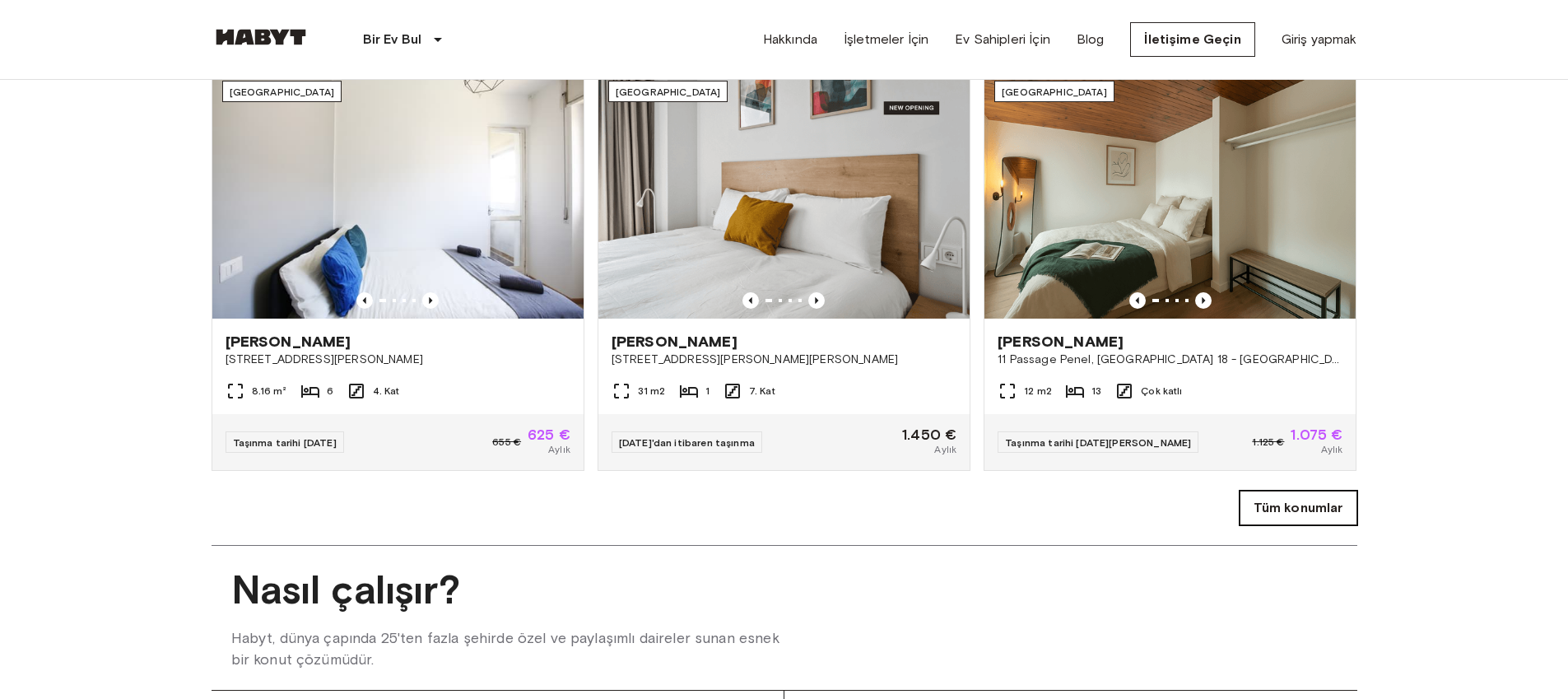
click at [1325, 515] on font "Tüm konumlar" at bounding box center [1299, 507] width 89 height 16
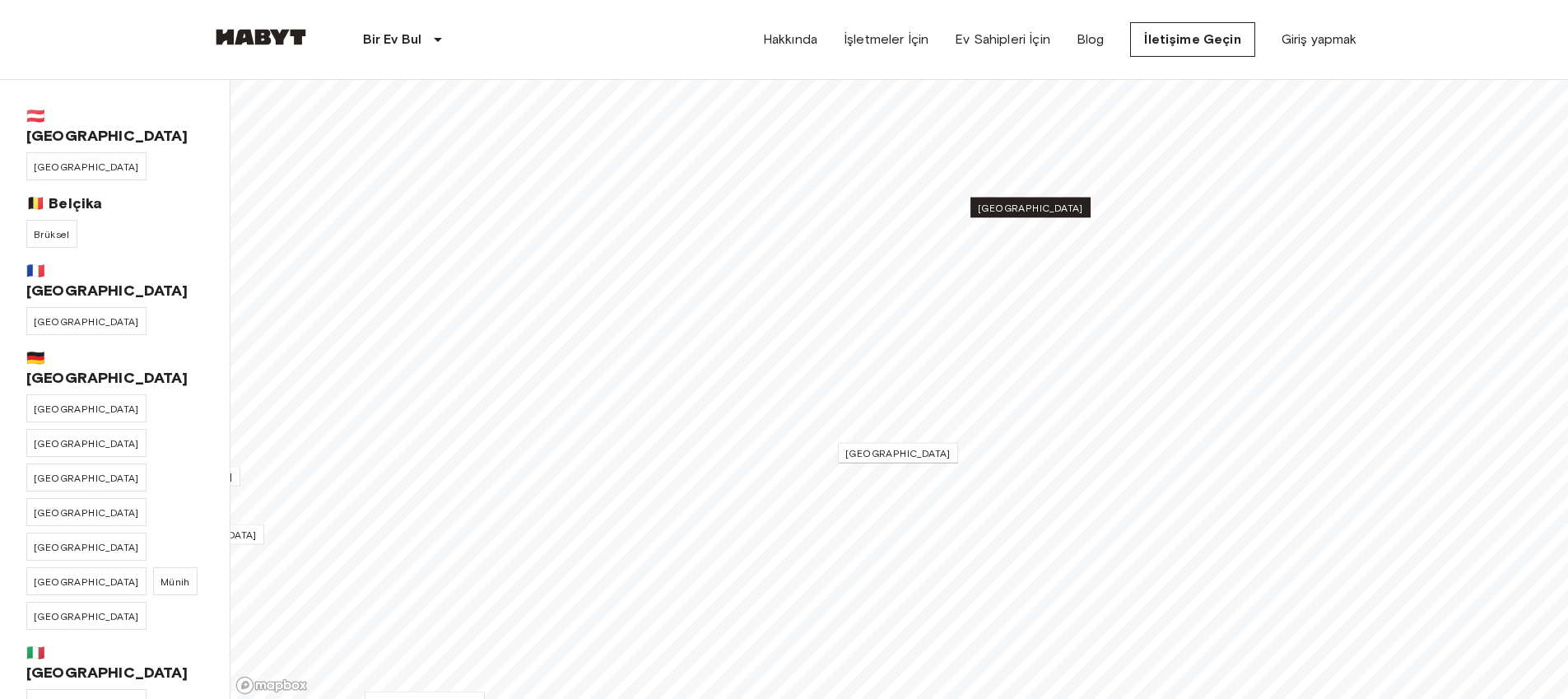
click at [1047, 211] on link "[GEOGRAPHIC_DATA]" at bounding box center [1030, 208] width 120 height 21
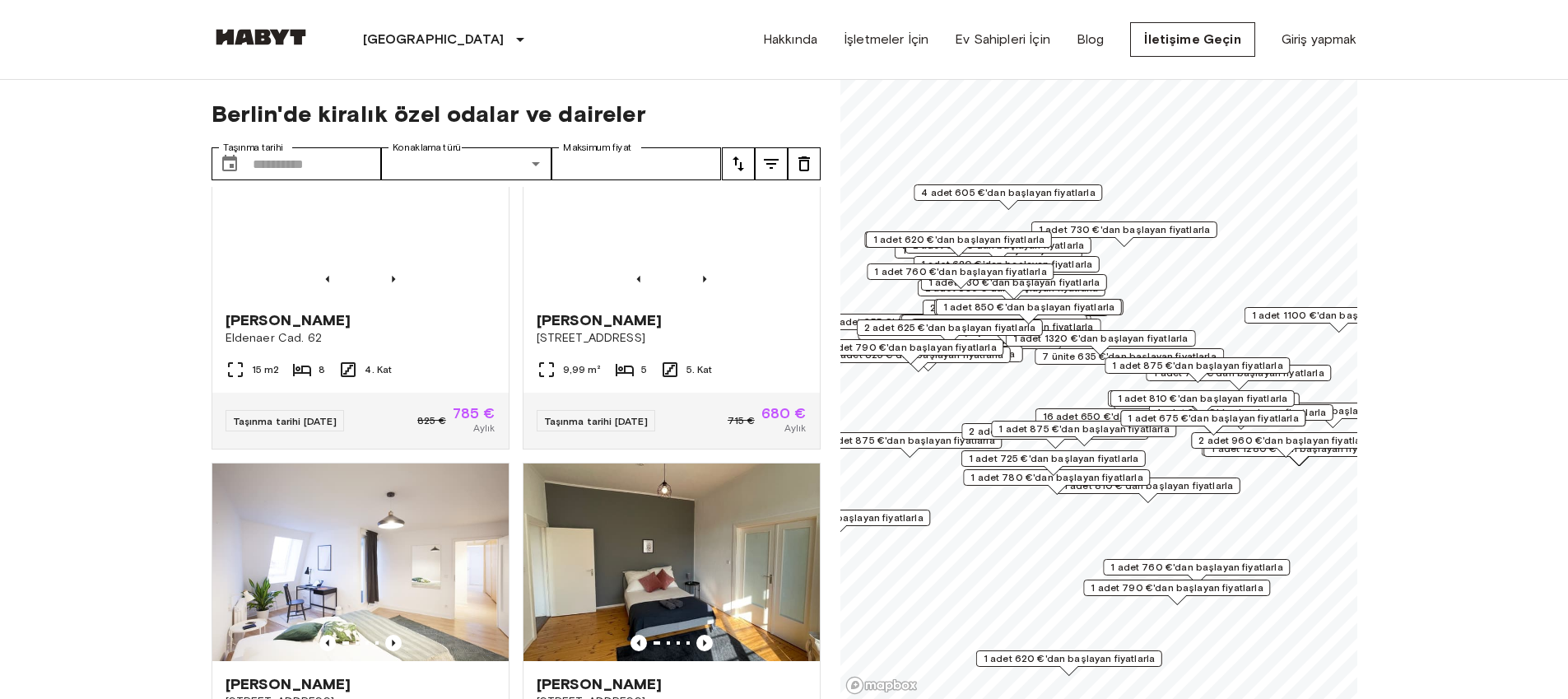
scroll to position [591, 0]
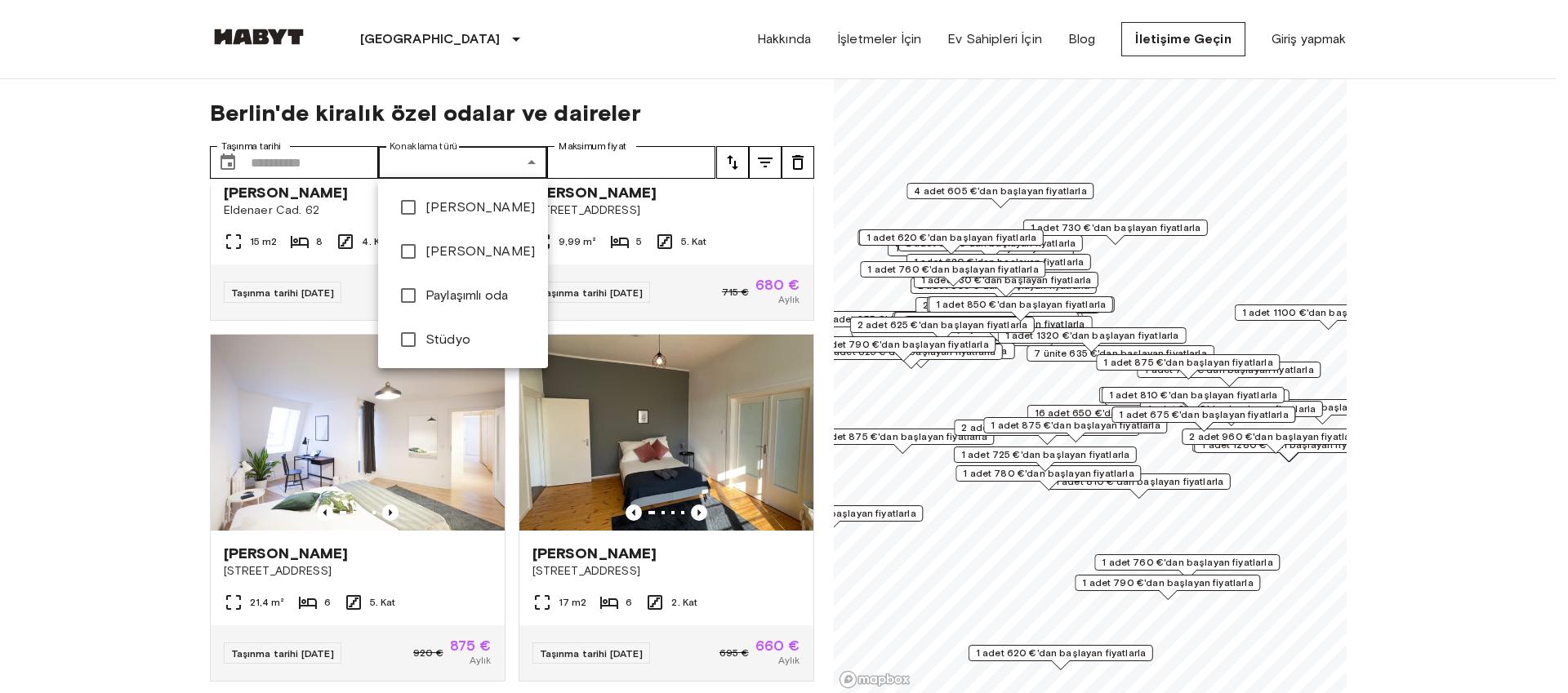
click at [457, 208] on font "Özel daire" at bounding box center [480, 207] width 109 height 16
type input "**********"
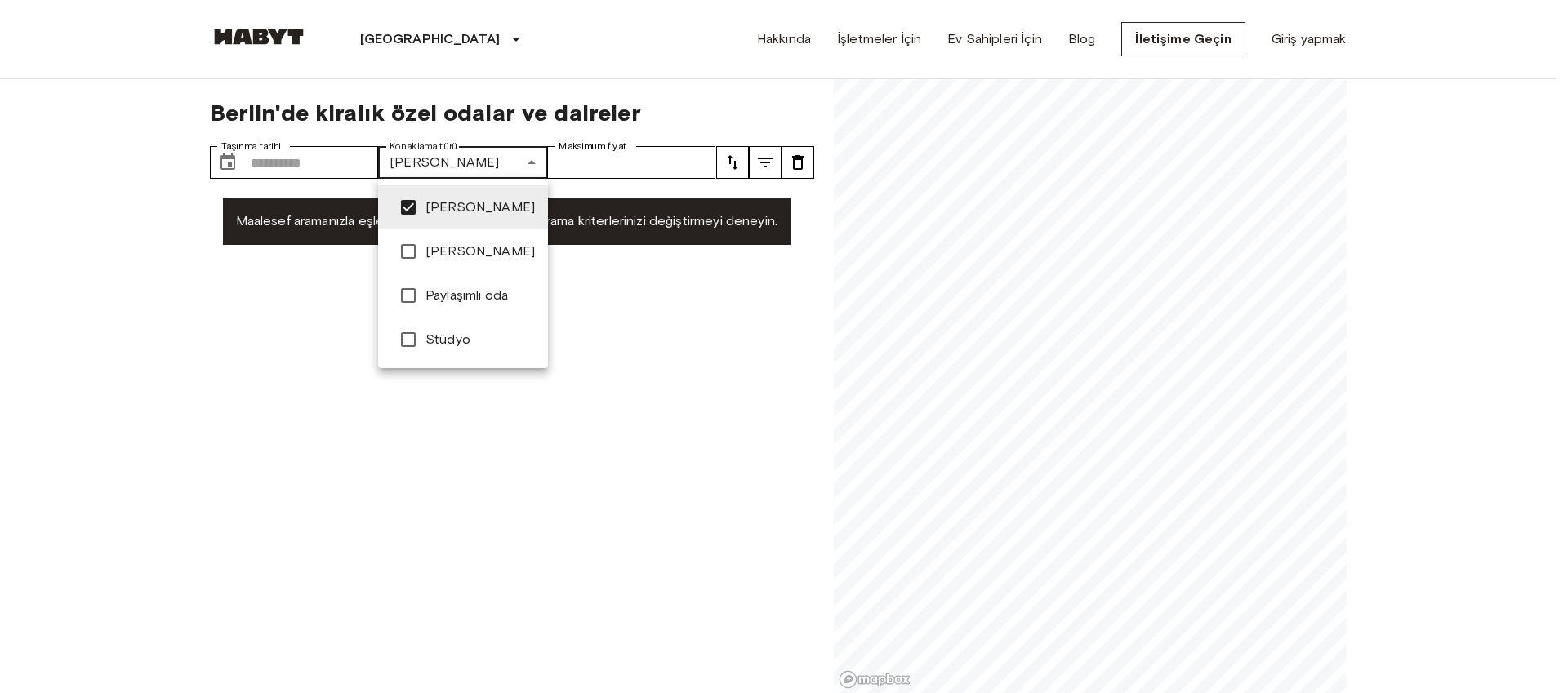
drag, startPoint x: 455, startPoint y: 137, endPoint x: 448, endPoint y: 160, distance: 24.0
click at [455, 137] on div at bounding box center [784, 346] width 1568 height 693
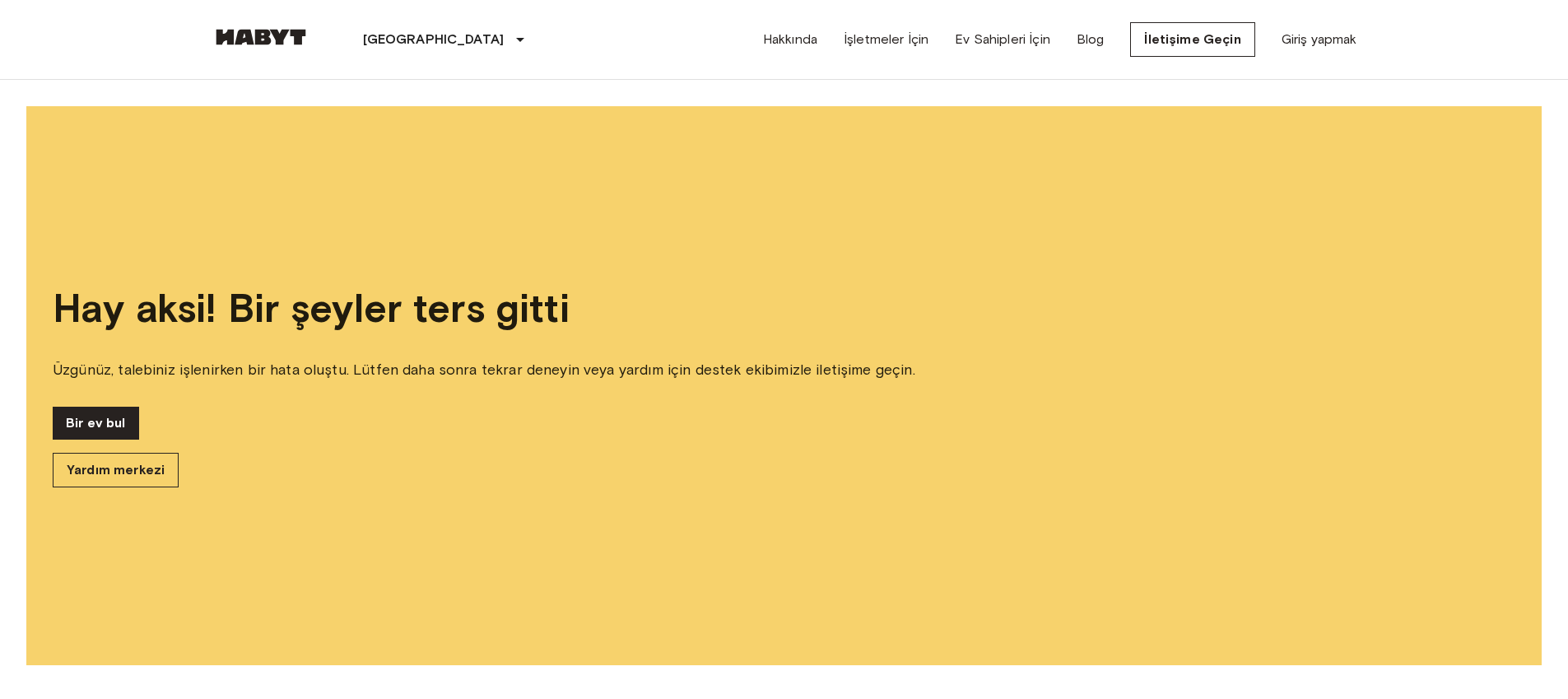
drag, startPoint x: 1129, startPoint y: 86, endPoint x: 1113, endPoint y: 50, distance: 39.4
click at [1129, 86] on div "Hay aksi! Bir şeyler ters gitti Üzgünüz, talebiniz işlenirken bir hata oluştu. …" at bounding box center [784, 385] width 1568 height 612
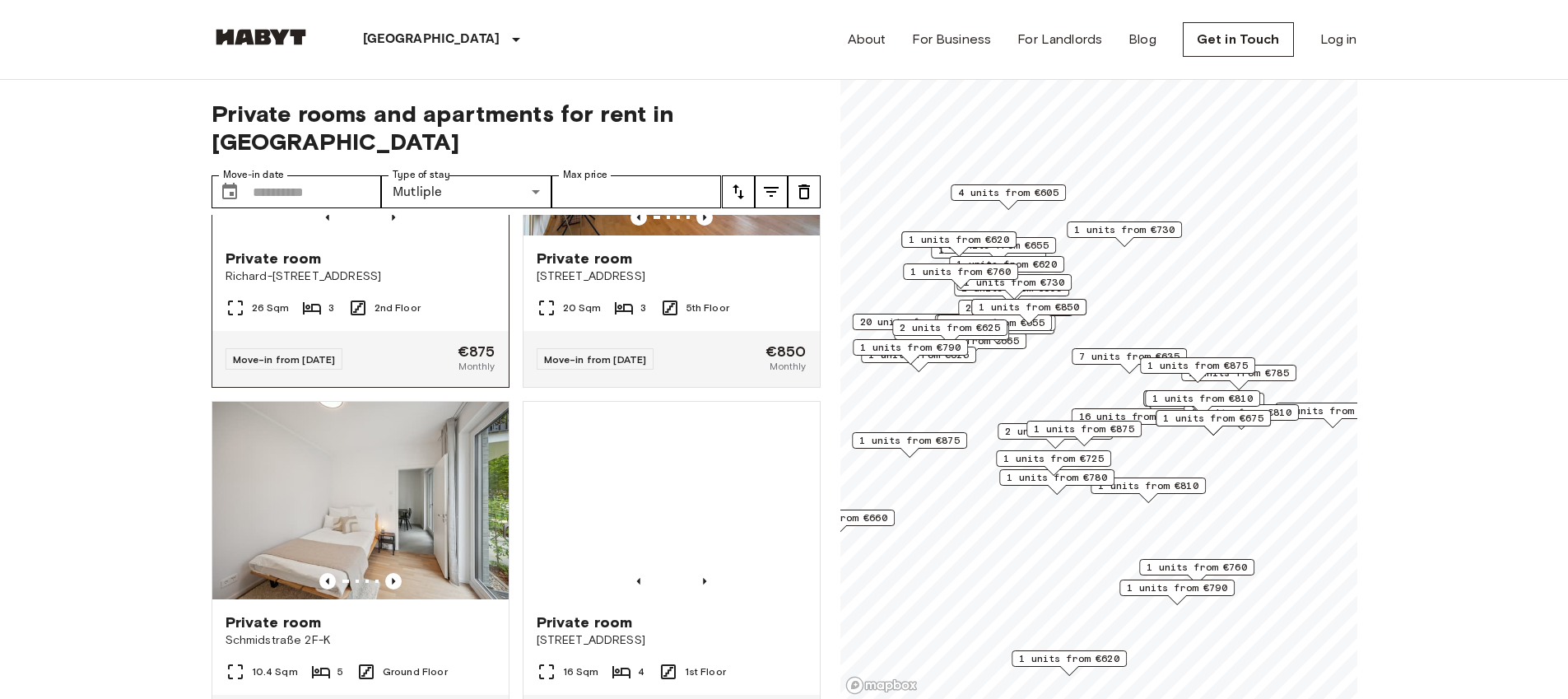
scroll to position [20469, 0]
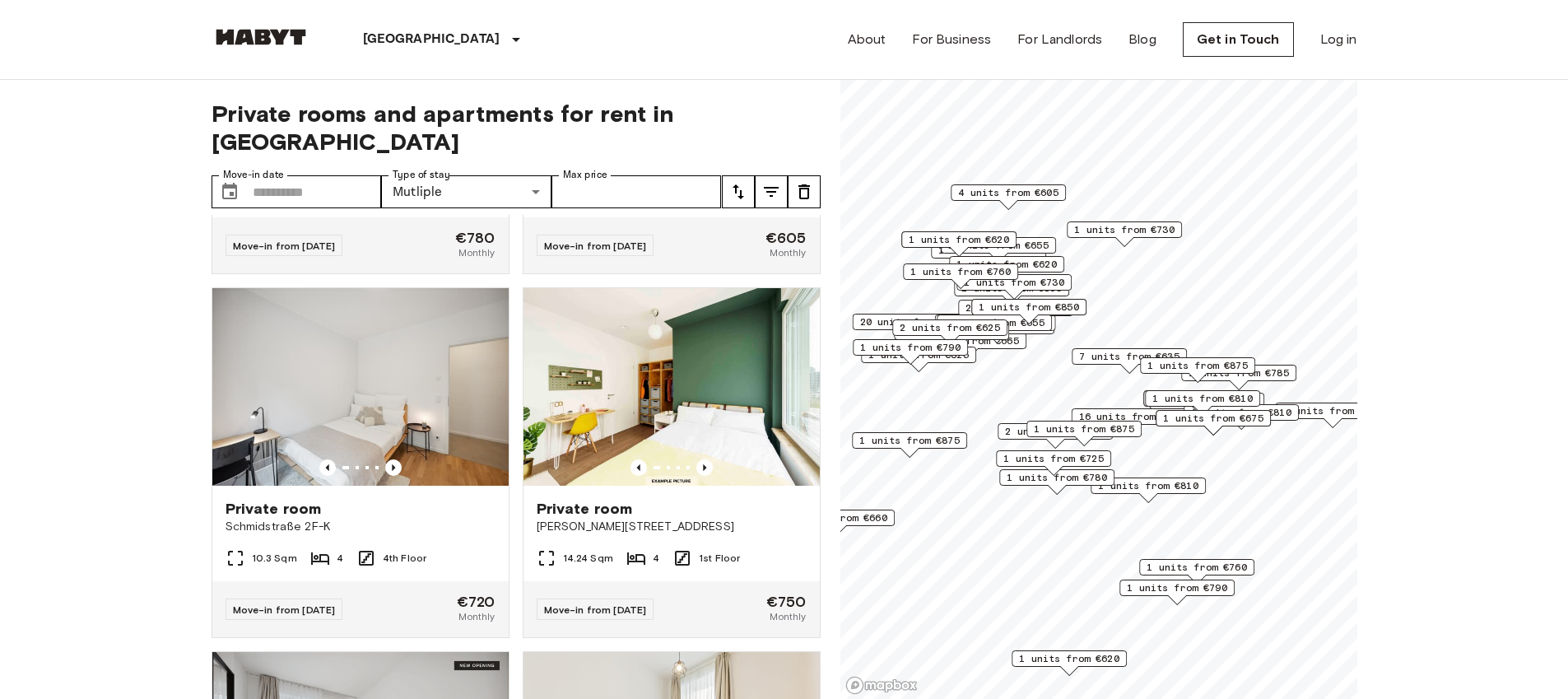
scroll to position [22878, 0]
